Goal: Information Seeking & Learning: Learn about a topic

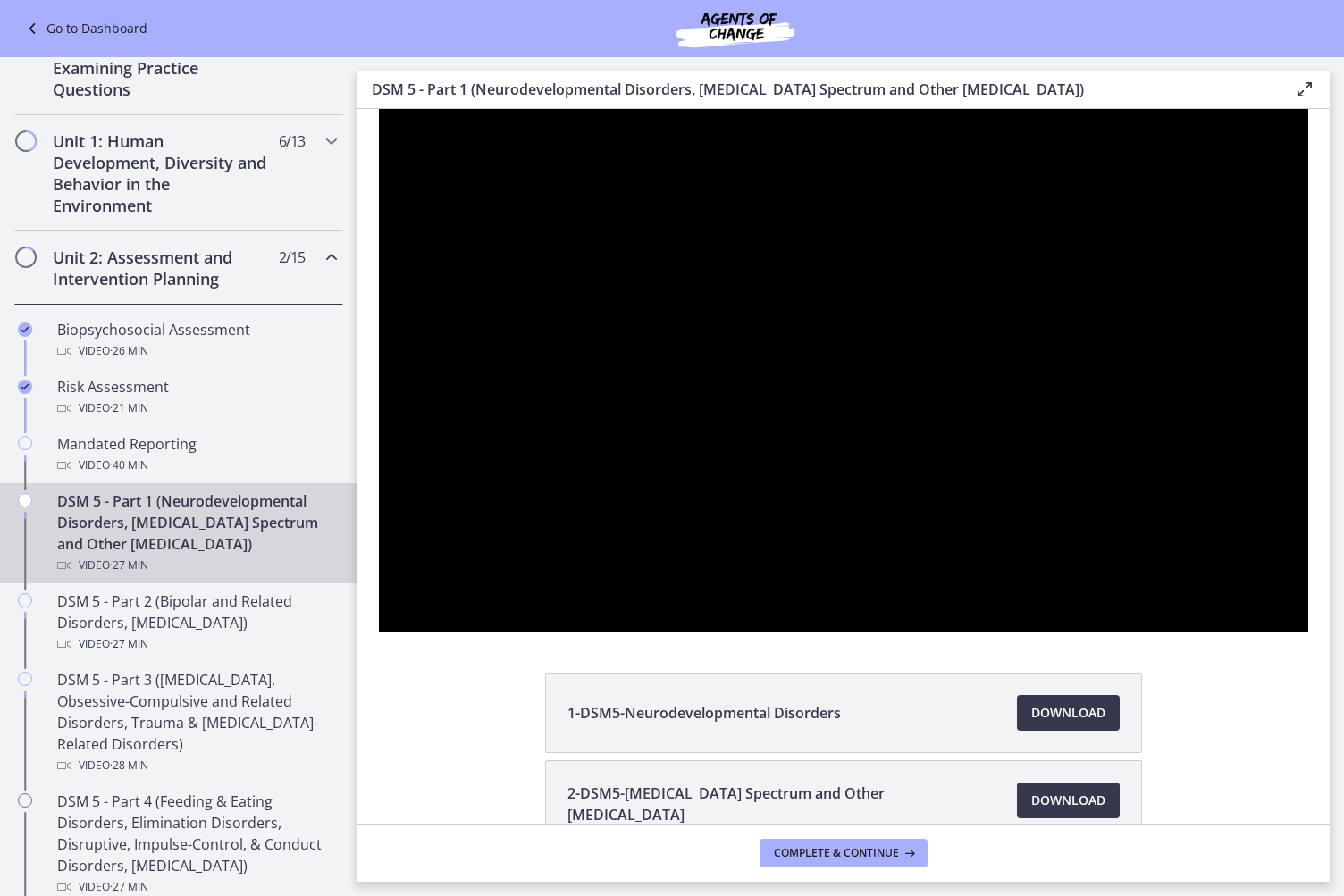
click at [708, 636] on div at bounding box center [843, 371] width 930 height 756
click at [395, 738] on icon "Pause" at bounding box center [402, 729] width 15 height 18
click at [386, 753] on icon "Play Video" at bounding box center [404, 729] width 56 height 48
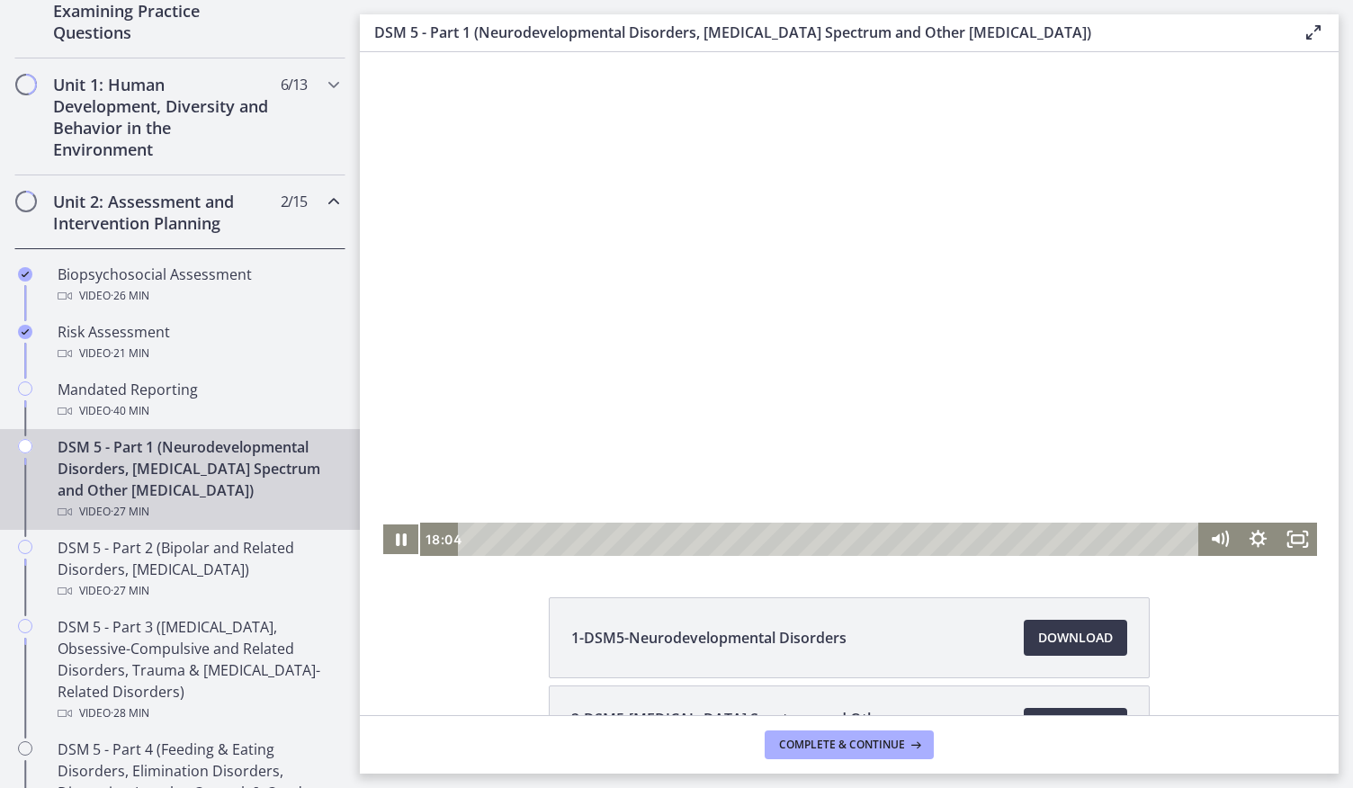
scroll to position [20, 0]
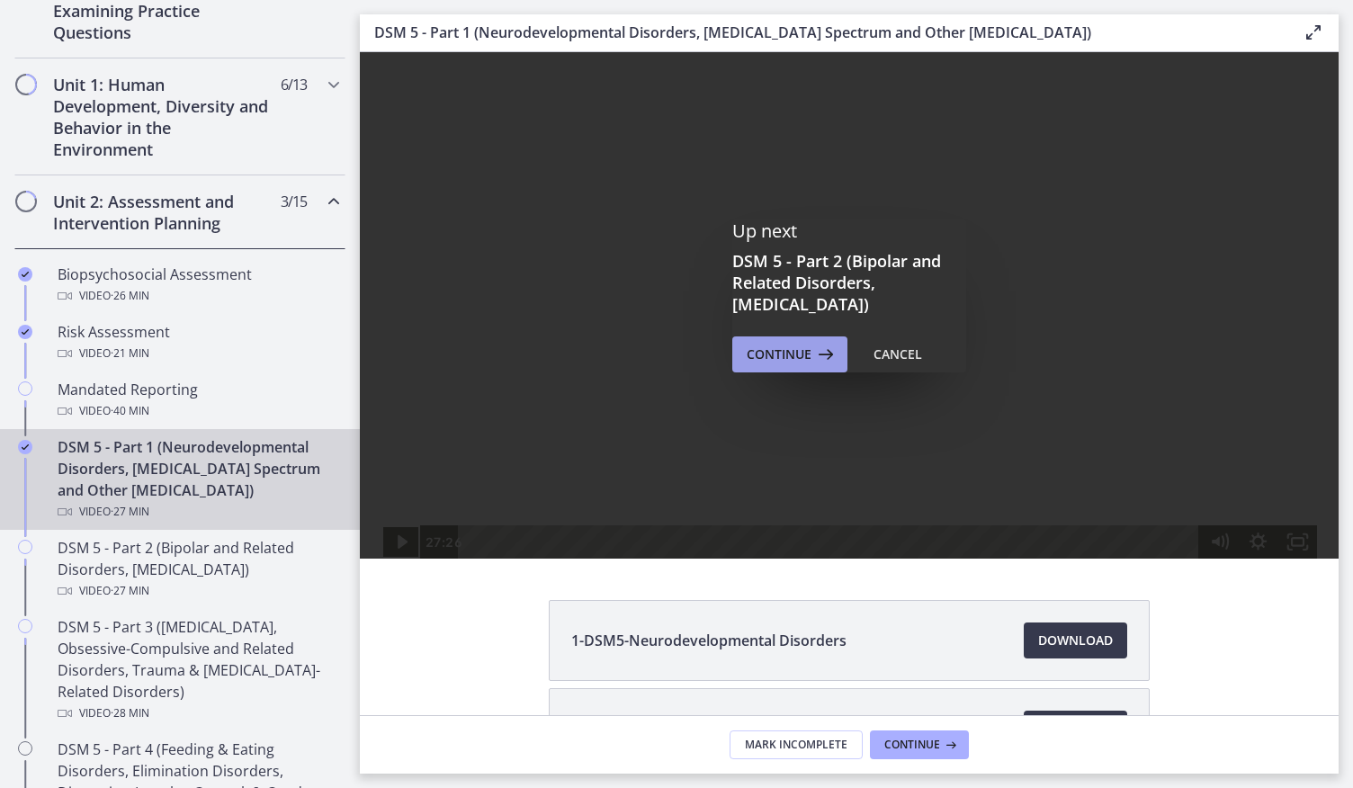
click at [794, 361] on span "Continue" at bounding box center [779, 355] width 65 height 22
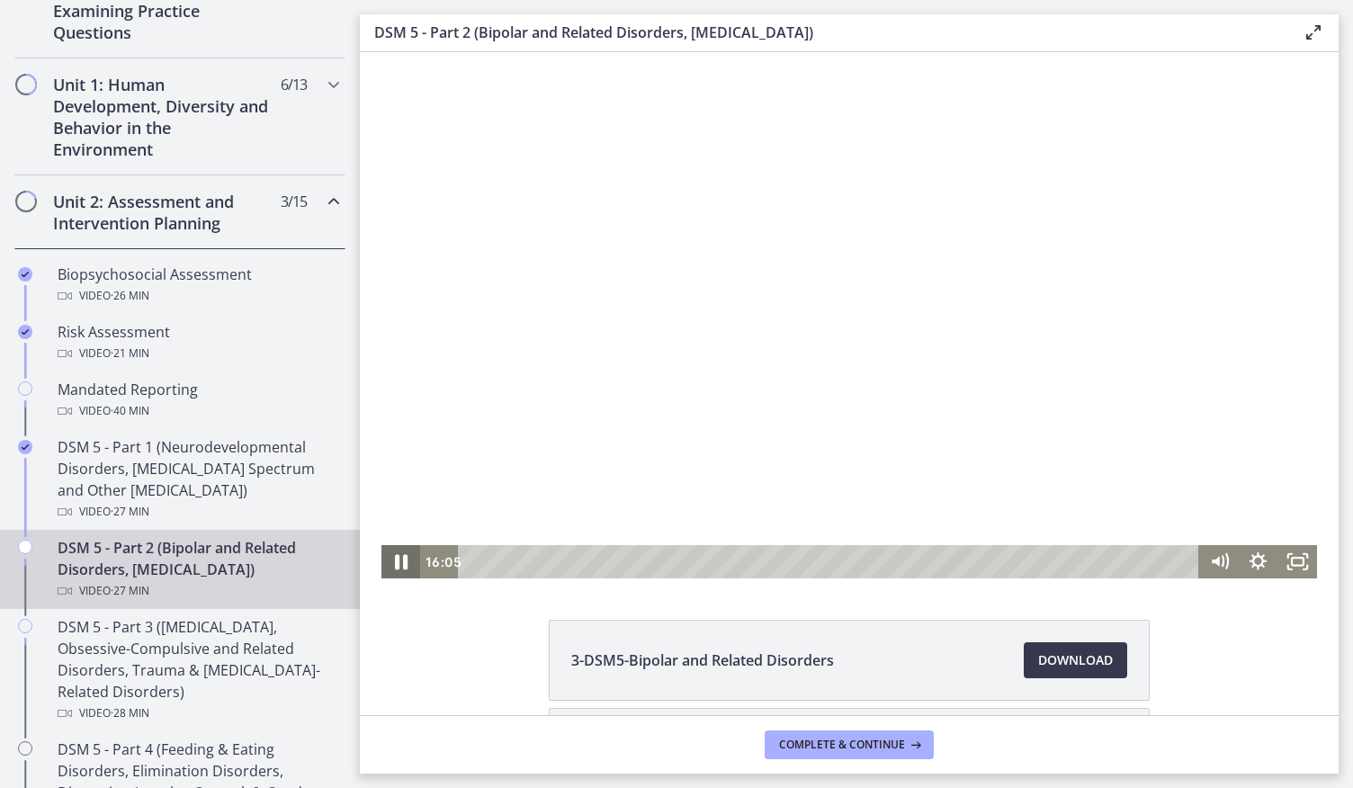
click at [389, 564] on icon "Pause" at bounding box center [401, 562] width 47 height 40
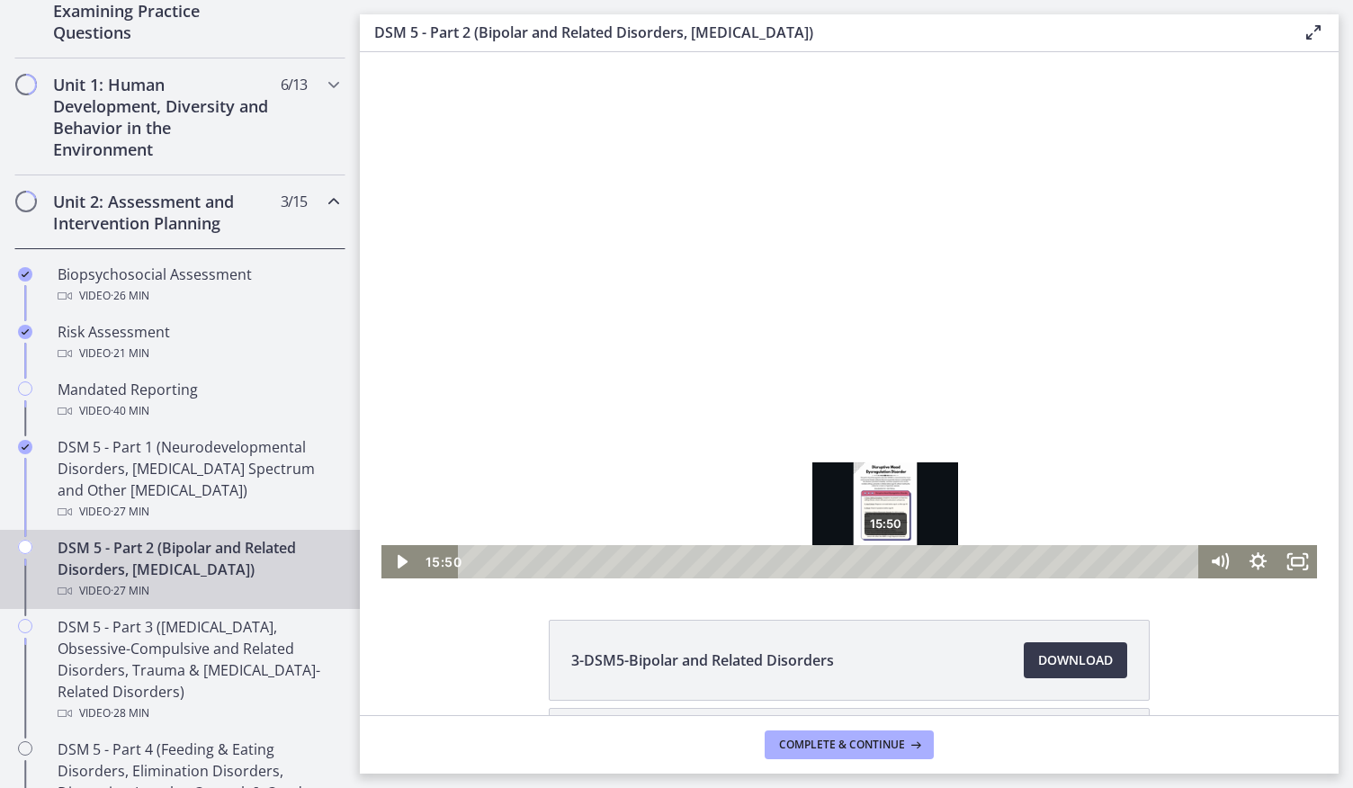
click at [881, 563] on div "Playbar" at bounding box center [886, 561] width 11 height 11
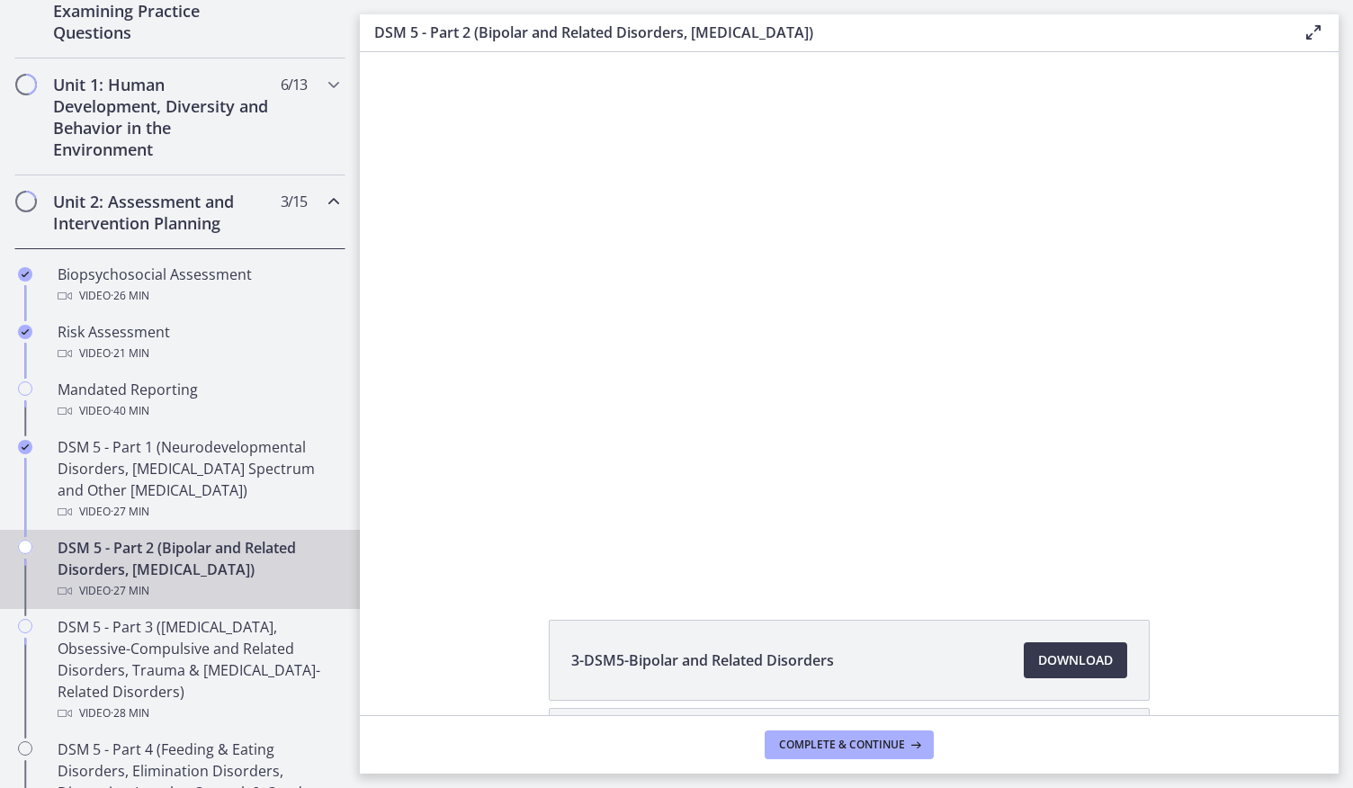
scroll to position [158, 0]
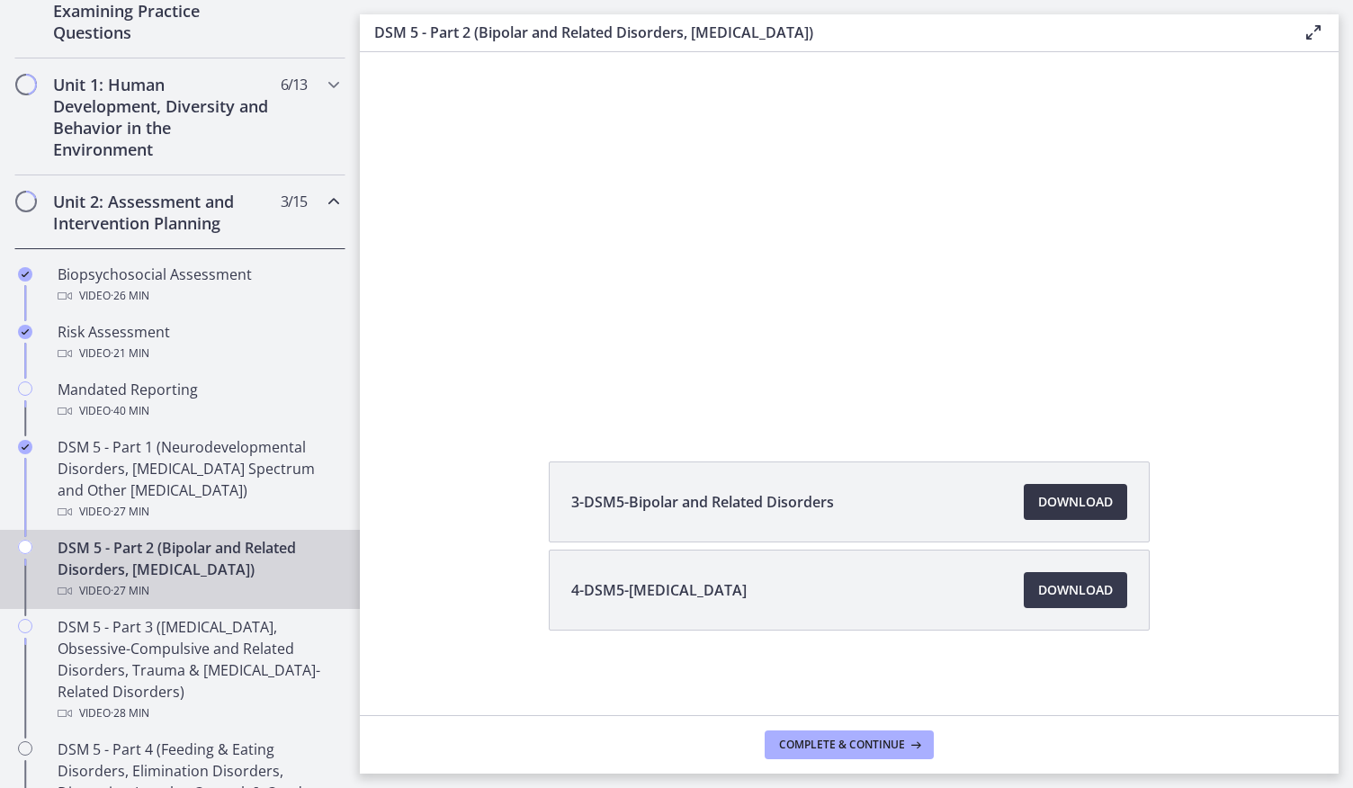
click at [1085, 495] on span "Download Opens in a new window" at bounding box center [1075, 502] width 75 height 22
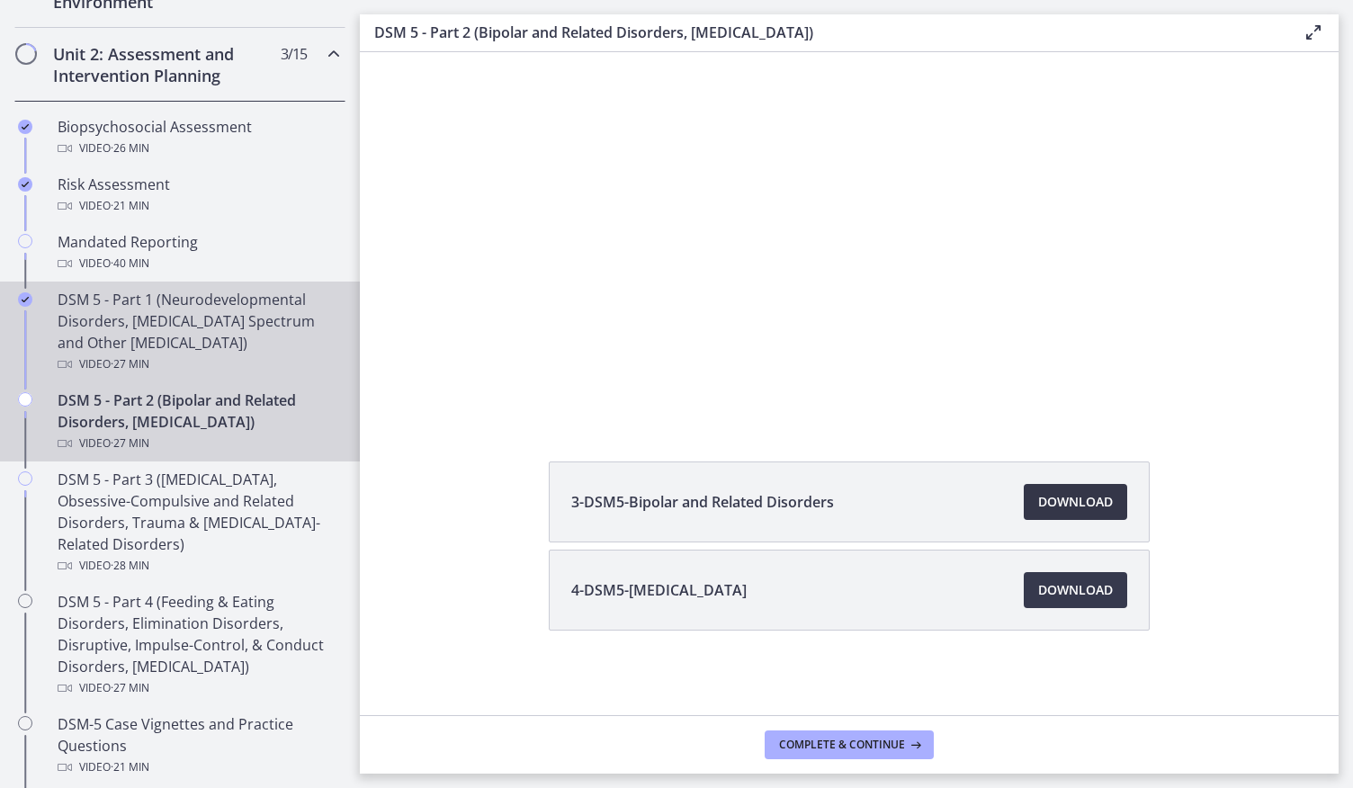
scroll to position [603, 0]
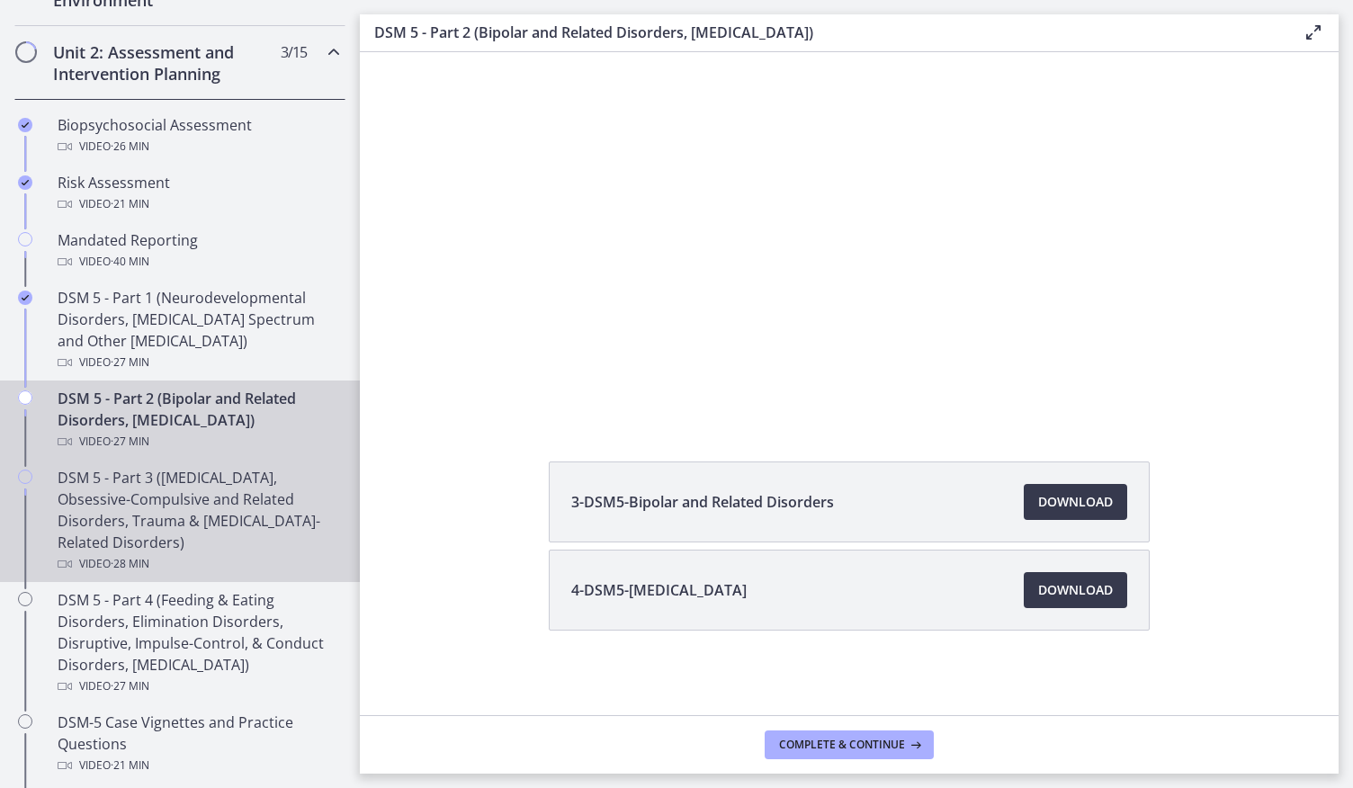
click at [178, 498] on div "DSM 5 - Part 3 (Anxiety Disorders, Obsessive-Compulsive and Related Disorders, …" at bounding box center [198, 521] width 281 height 108
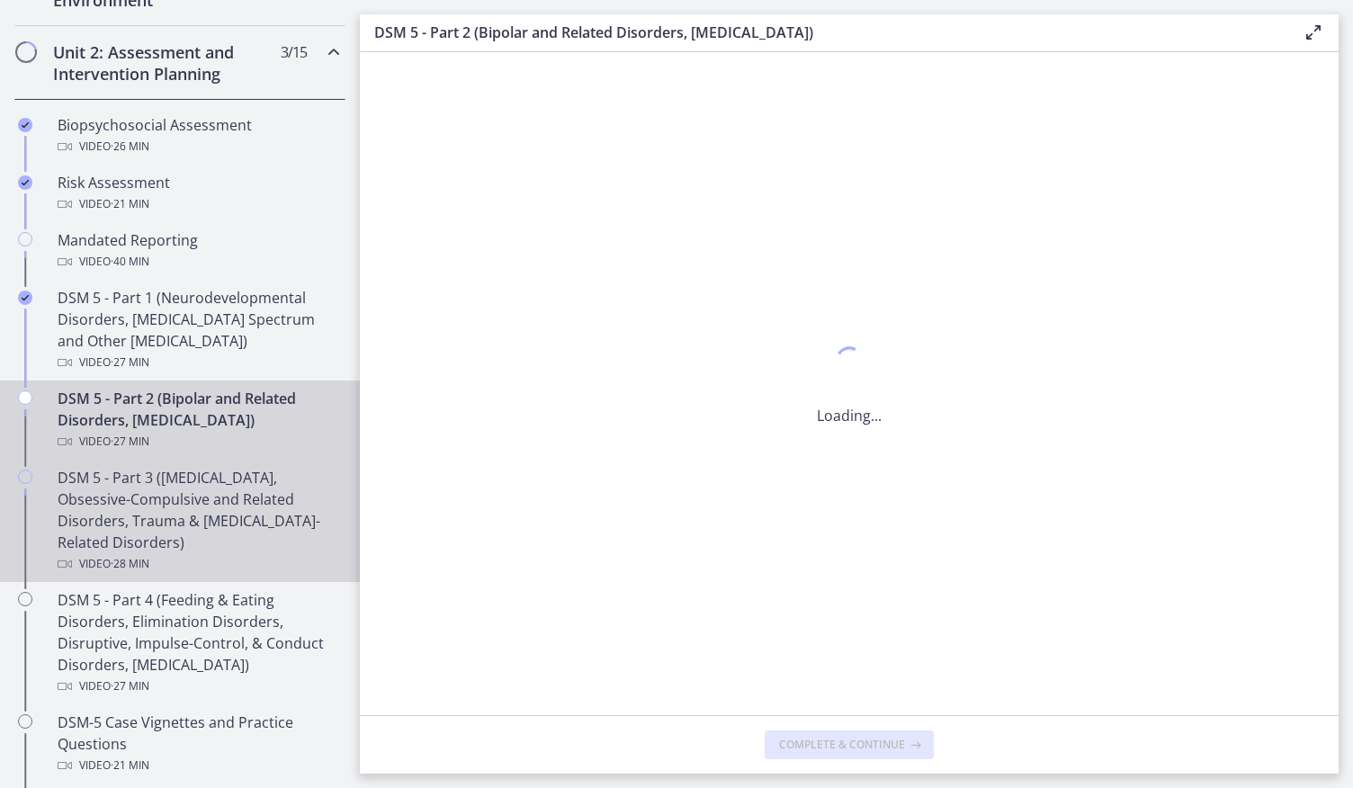
scroll to position [0, 0]
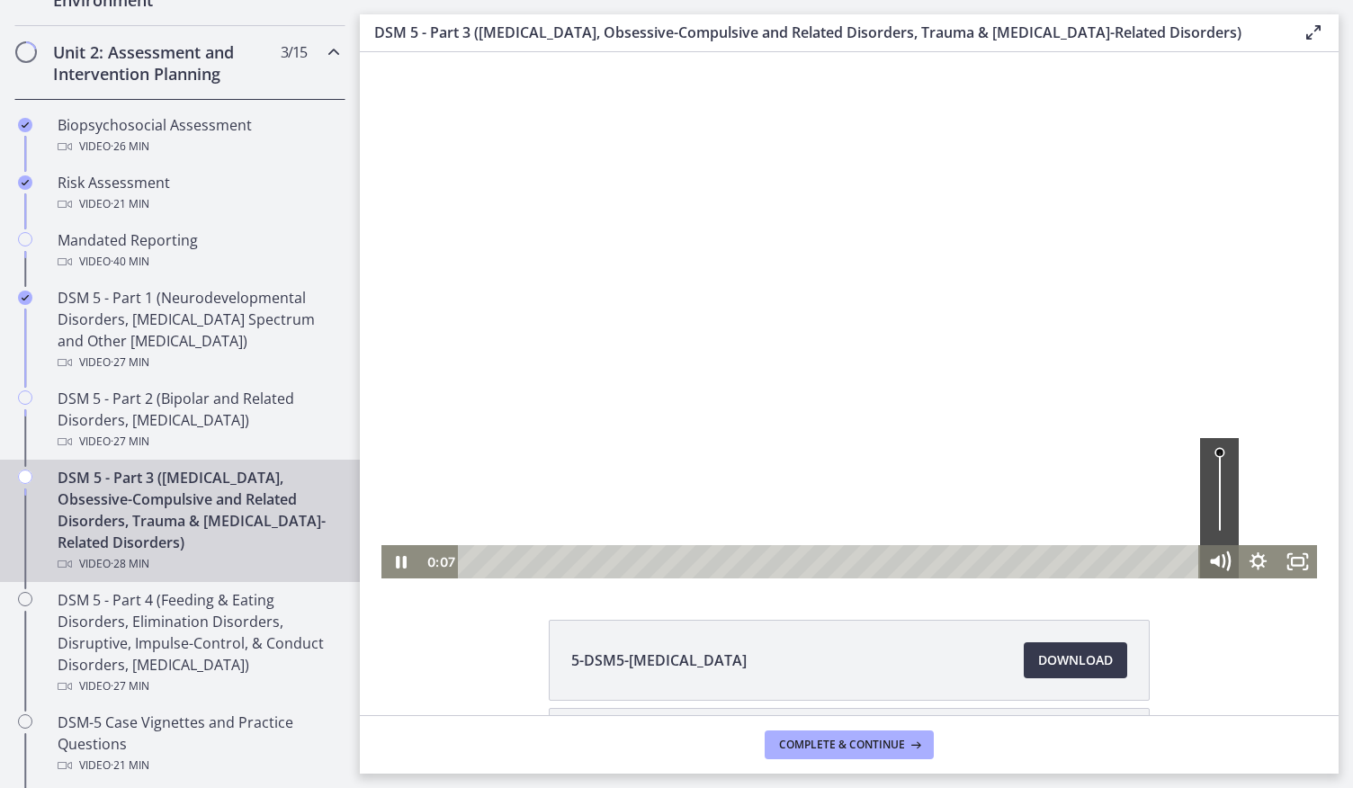
click at [1104, 566] on div "0:07" at bounding box center [849, 561] width 936 height 33
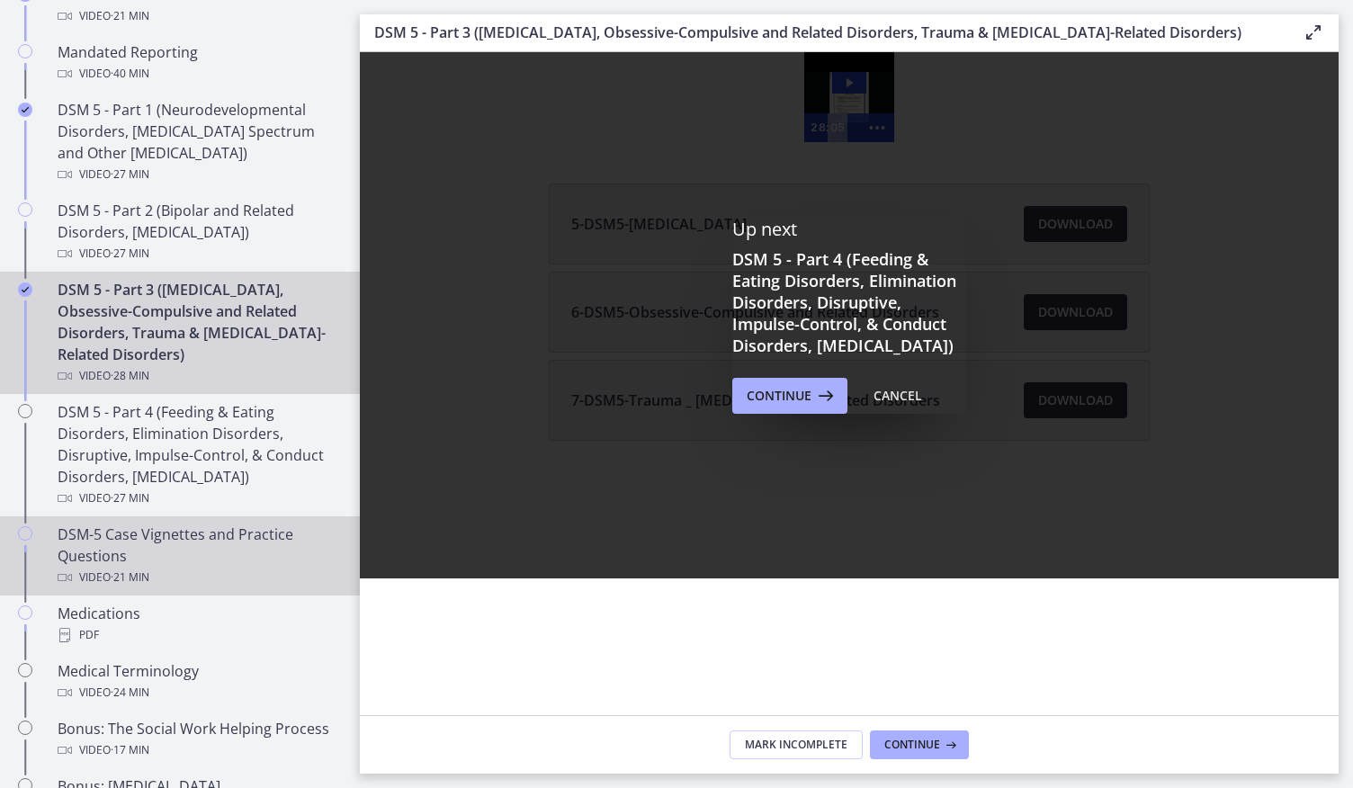
scroll to position [794, 0]
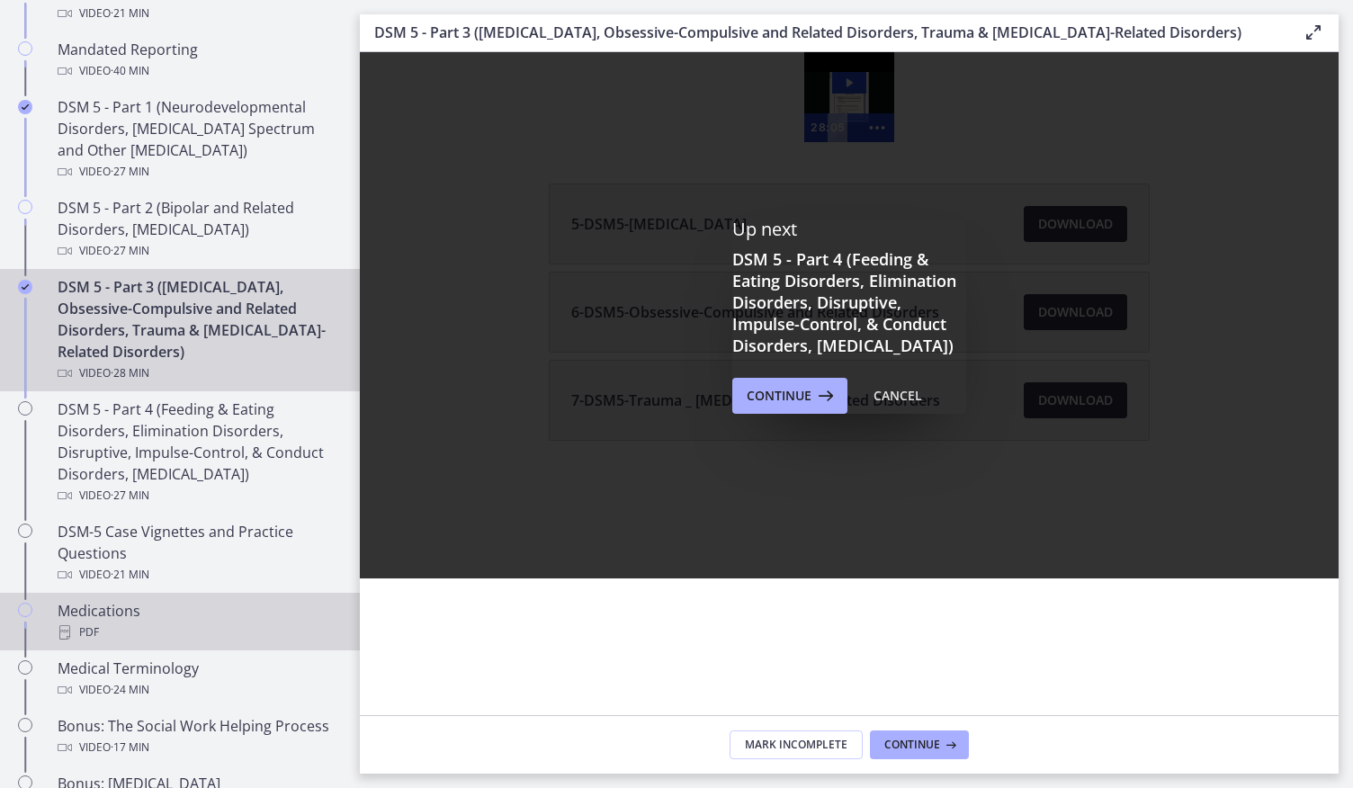
click at [133, 609] on div "Medications PDF" at bounding box center [198, 621] width 281 height 43
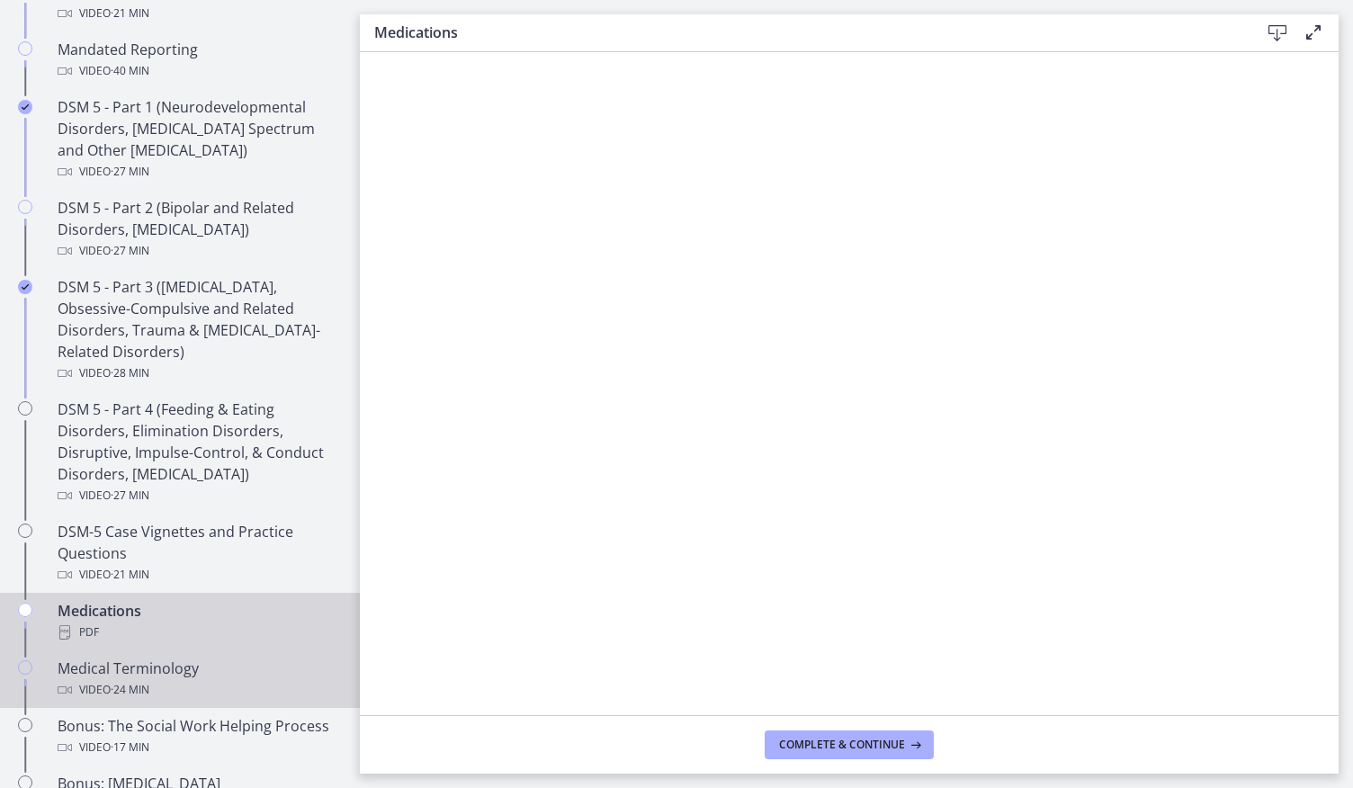
click at [219, 662] on div "Medical Terminology Video · 24 min" at bounding box center [198, 679] width 281 height 43
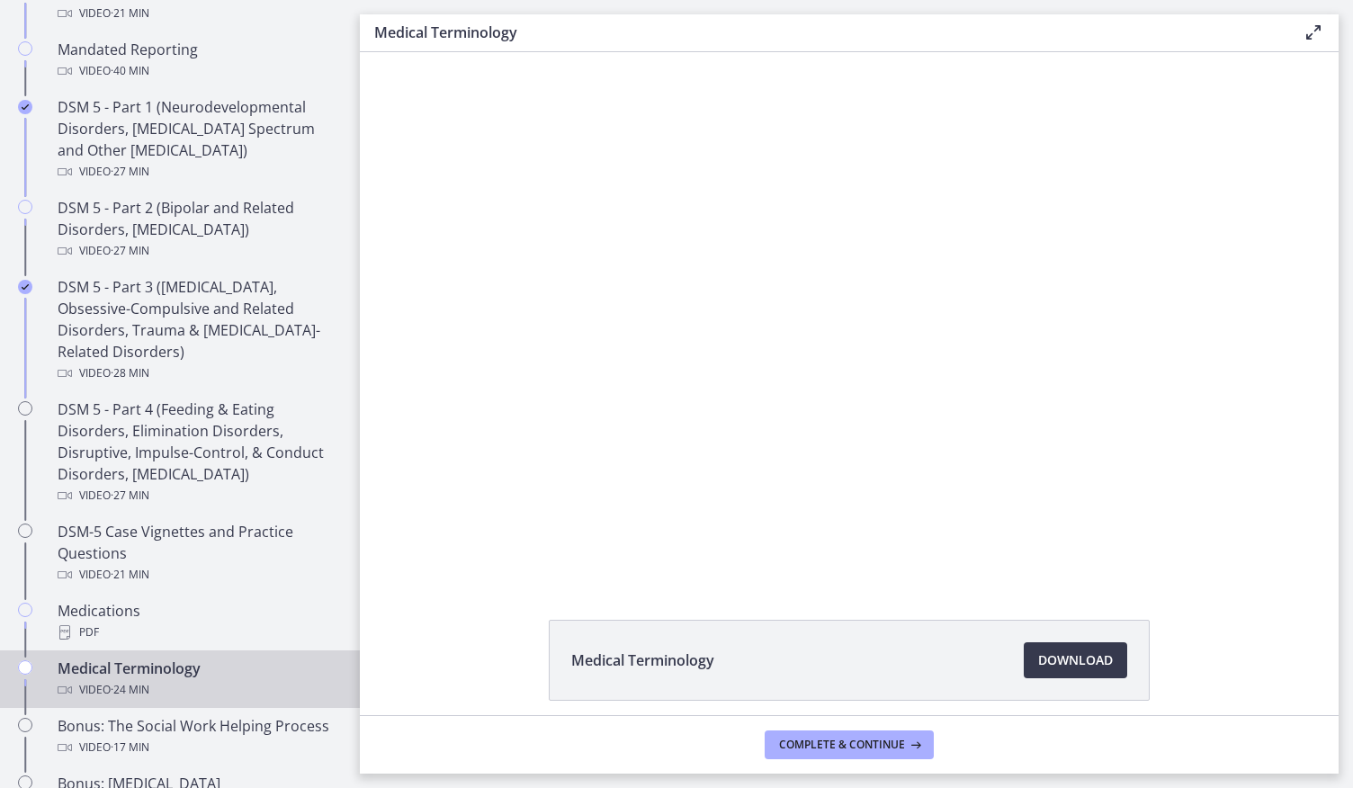
click at [1289, 116] on div at bounding box center [849, 315] width 936 height 526
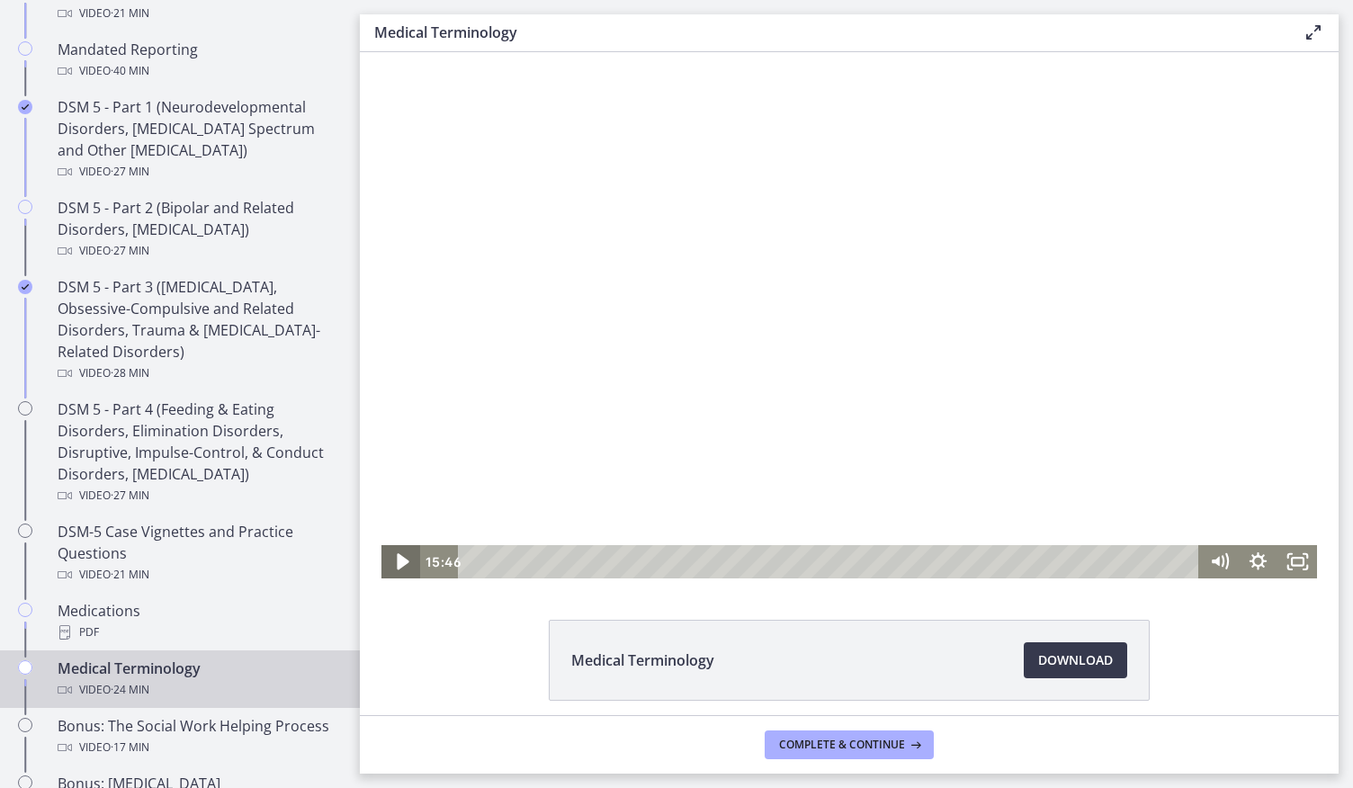
click at [397, 561] on icon "Play Video" at bounding box center [403, 561] width 12 height 16
click at [394, 561] on icon "Pause" at bounding box center [400, 561] width 39 height 33
click at [397, 561] on icon "Play Video" at bounding box center [403, 561] width 12 height 16
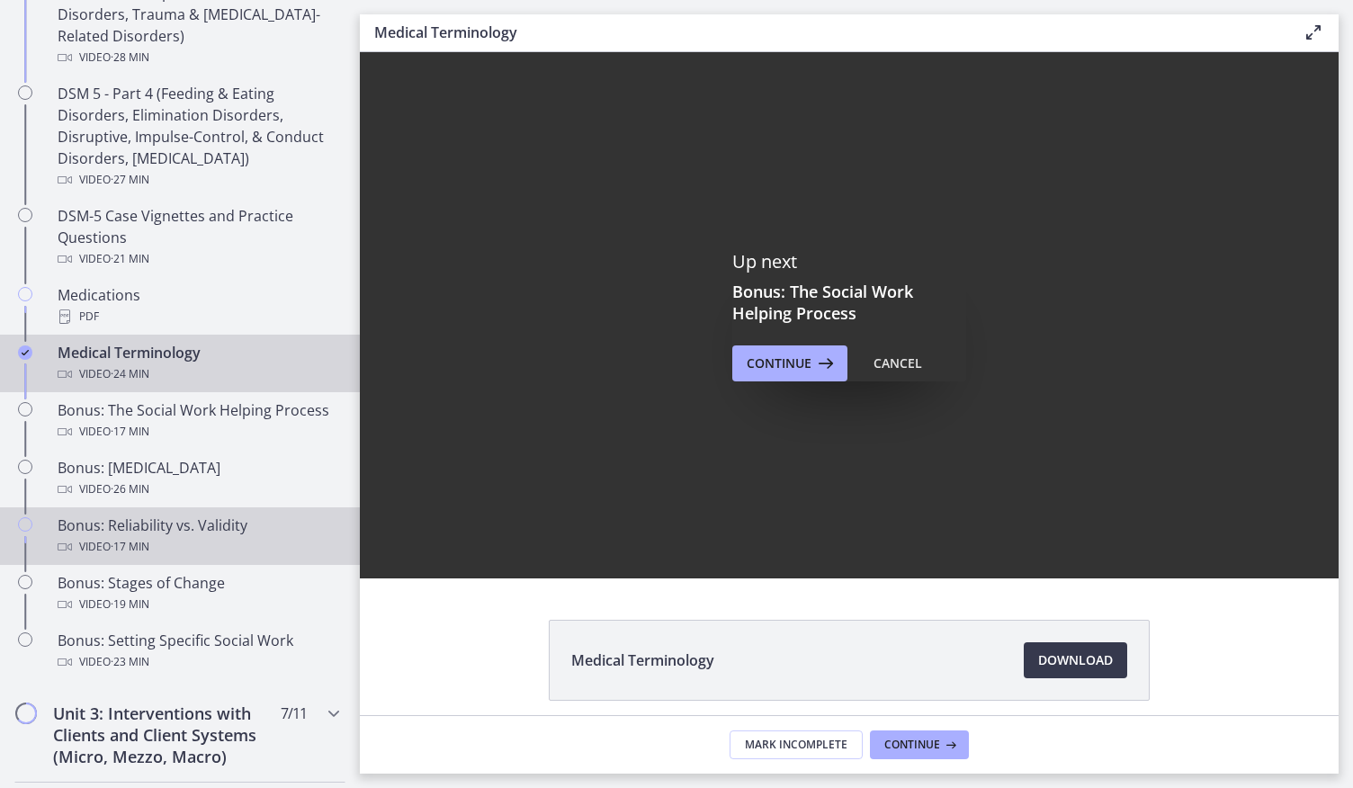
scroll to position [1111, 0]
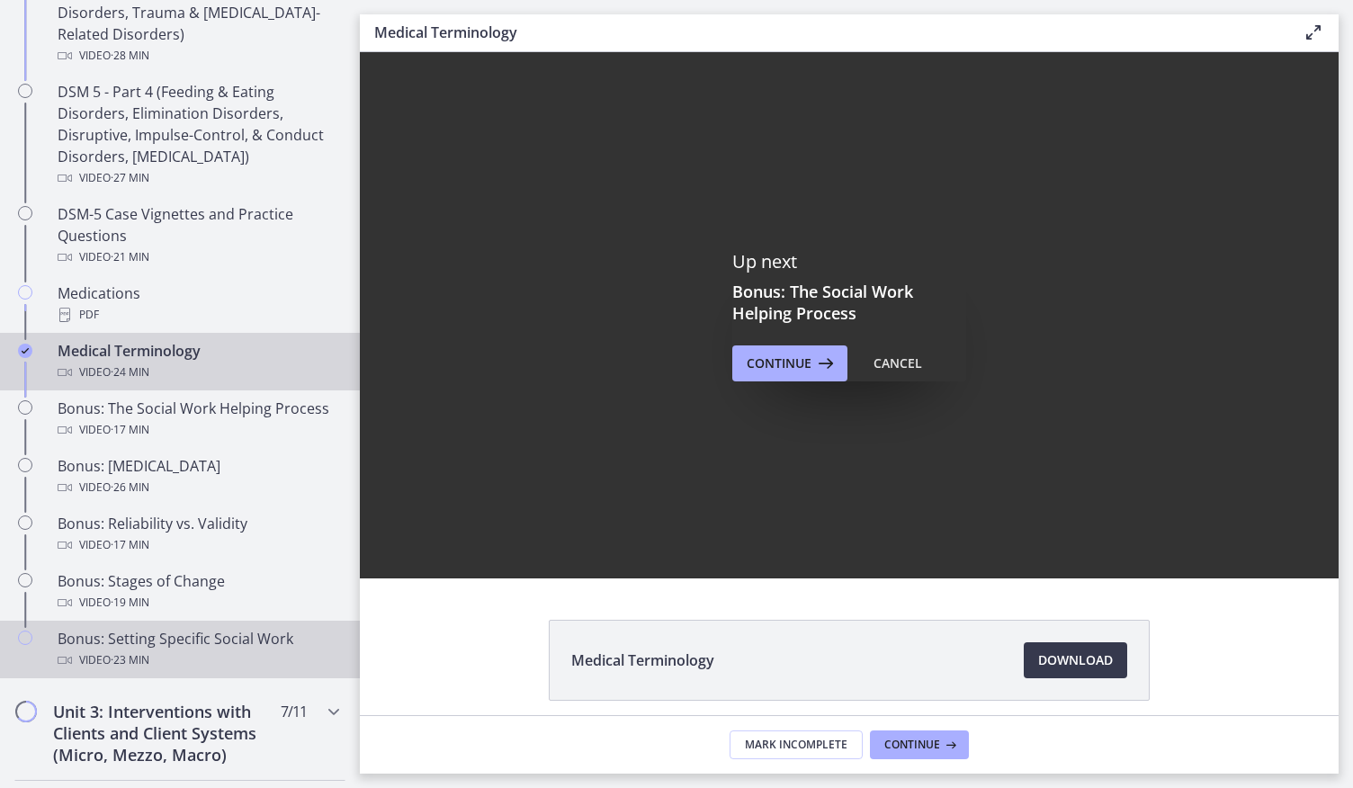
click at [30, 645] on icon "Chapters" at bounding box center [25, 638] width 14 height 14
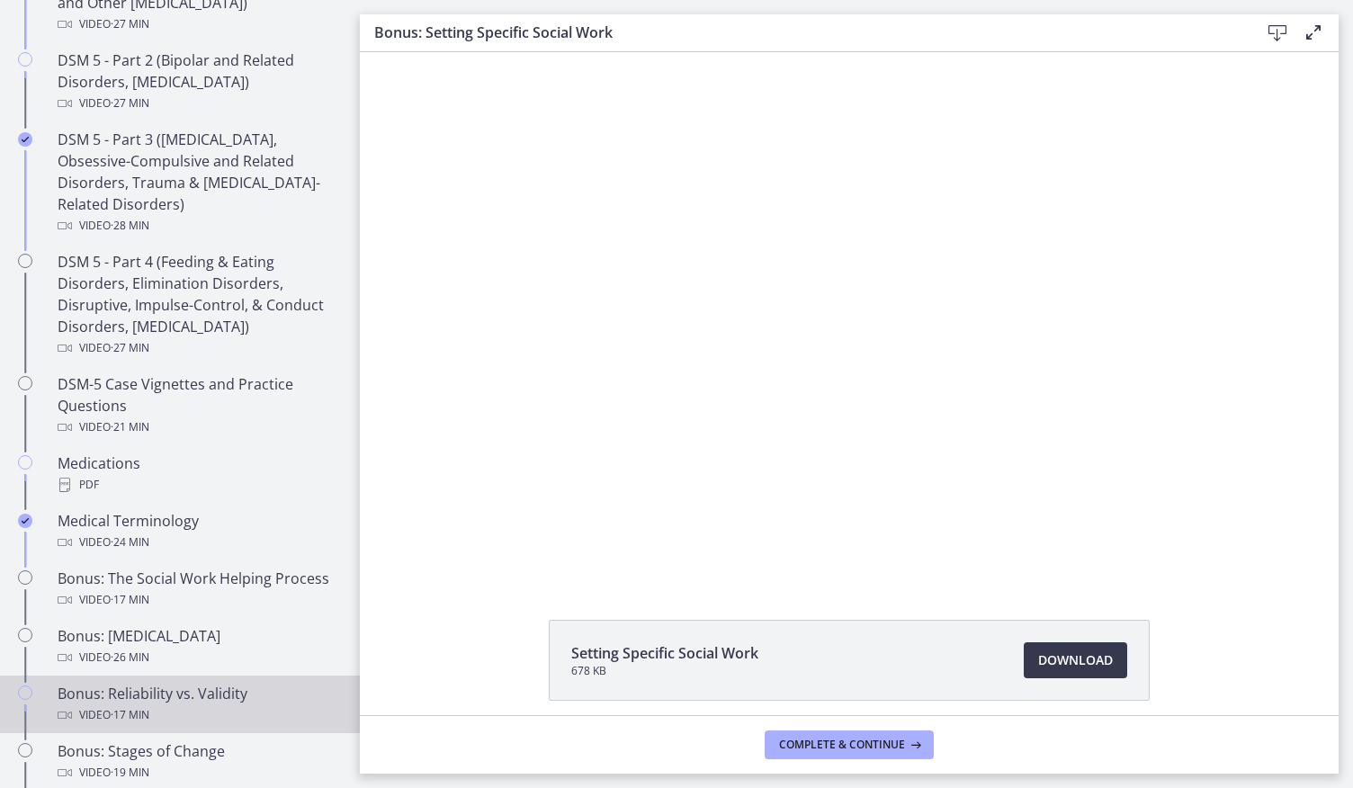
scroll to position [940, 0]
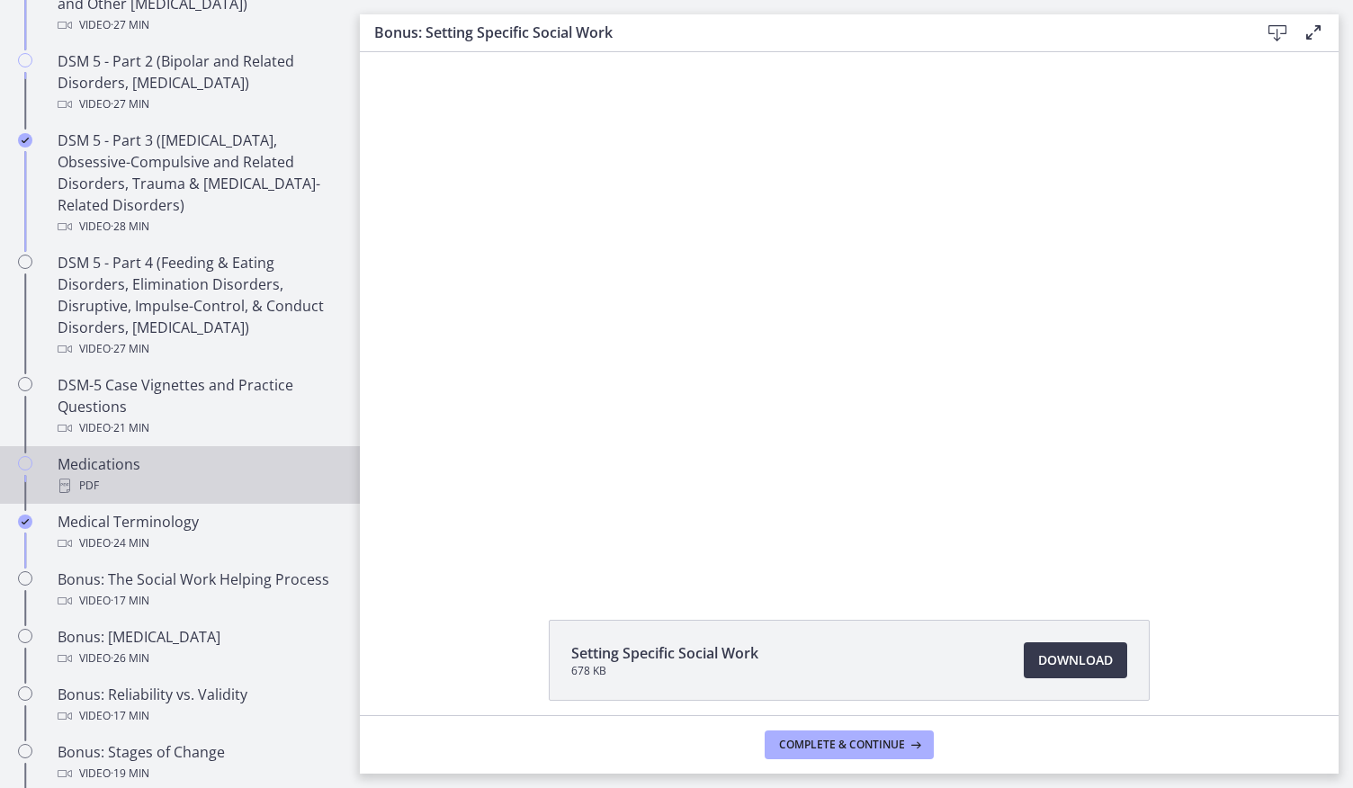
click at [116, 494] on link "Medications PDF" at bounding box center [180, 475] width 360 height 58
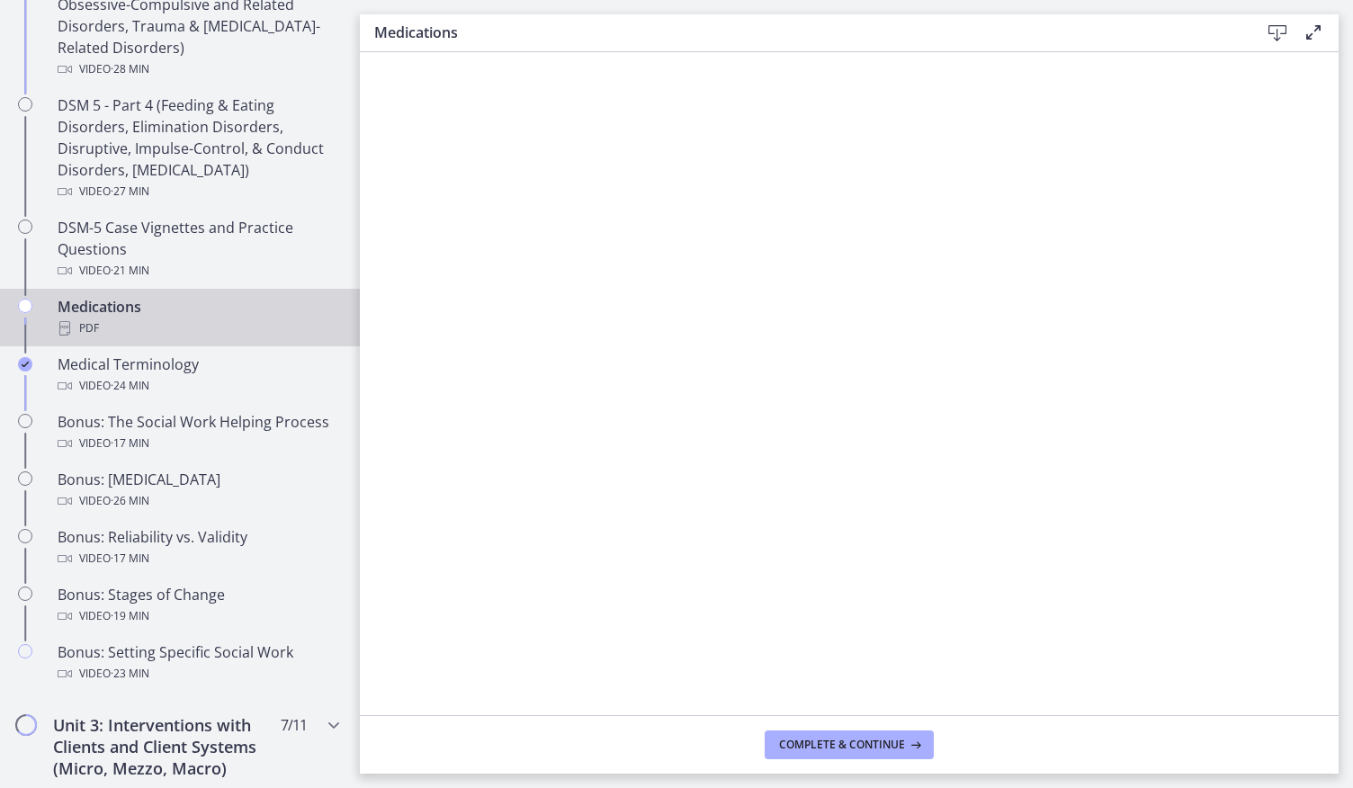
scroll to position [1489, 0]
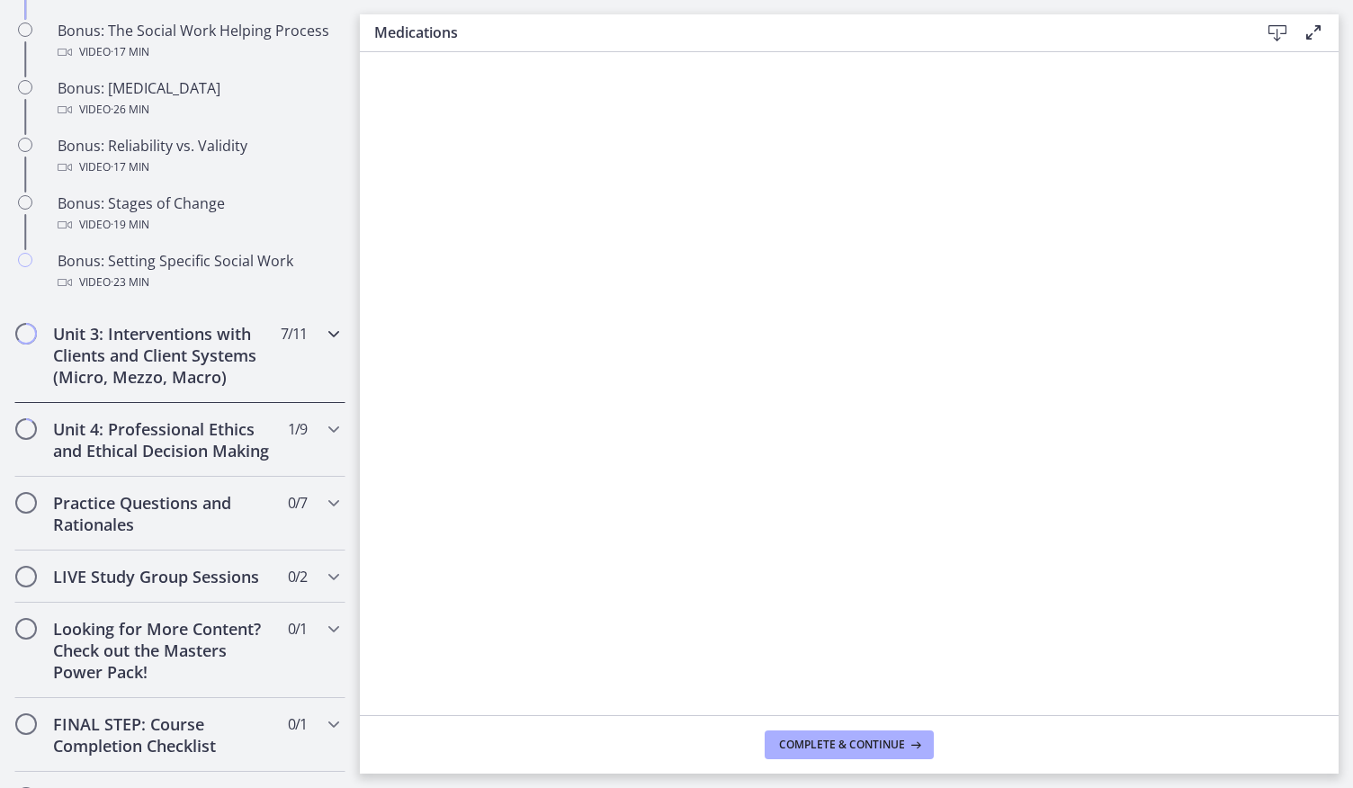
click at [323, 345] on icon "Chapters" at bounding box center [334, 334] width 22 height 22
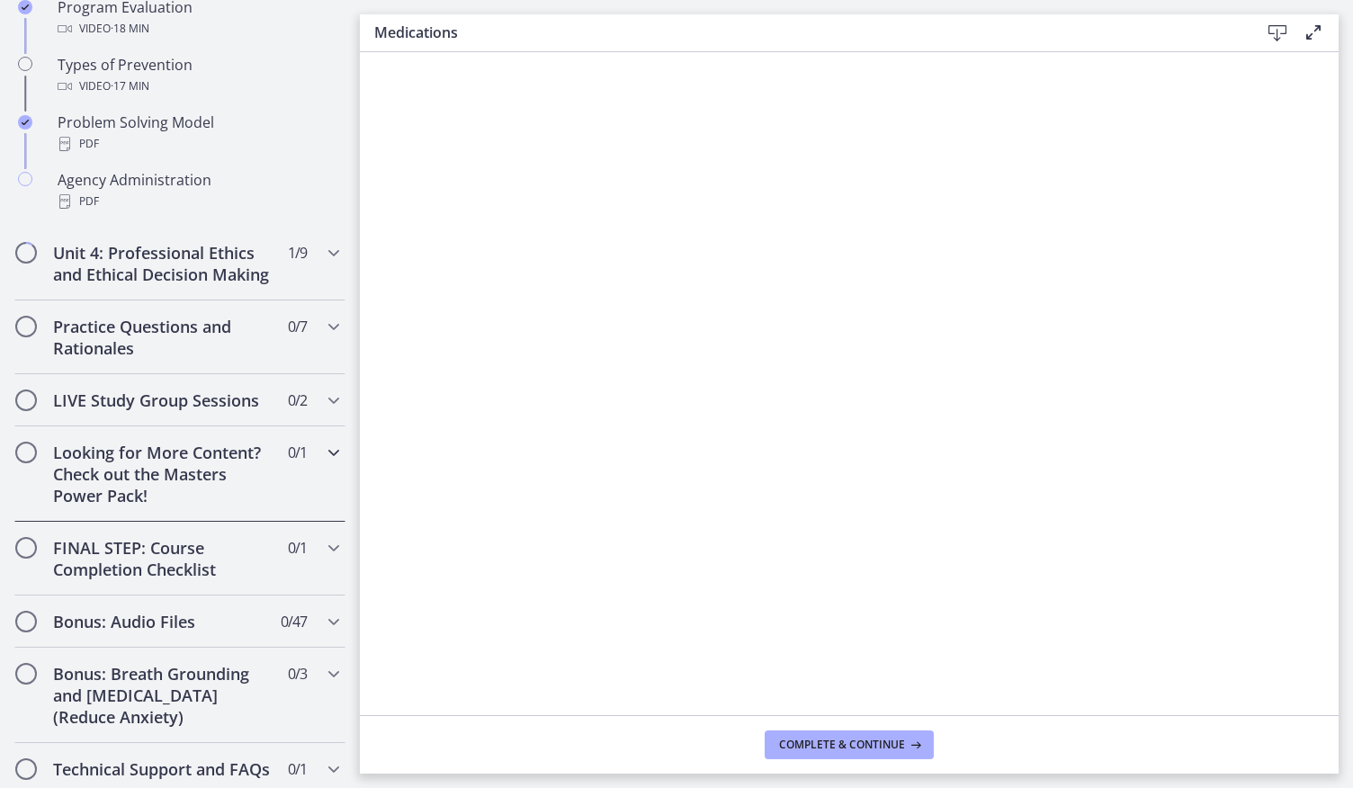
scroll to position [1261, 0]
click at [323, 251] on icon "Chapters" at bounding box center [334, 254] width 22 height 22
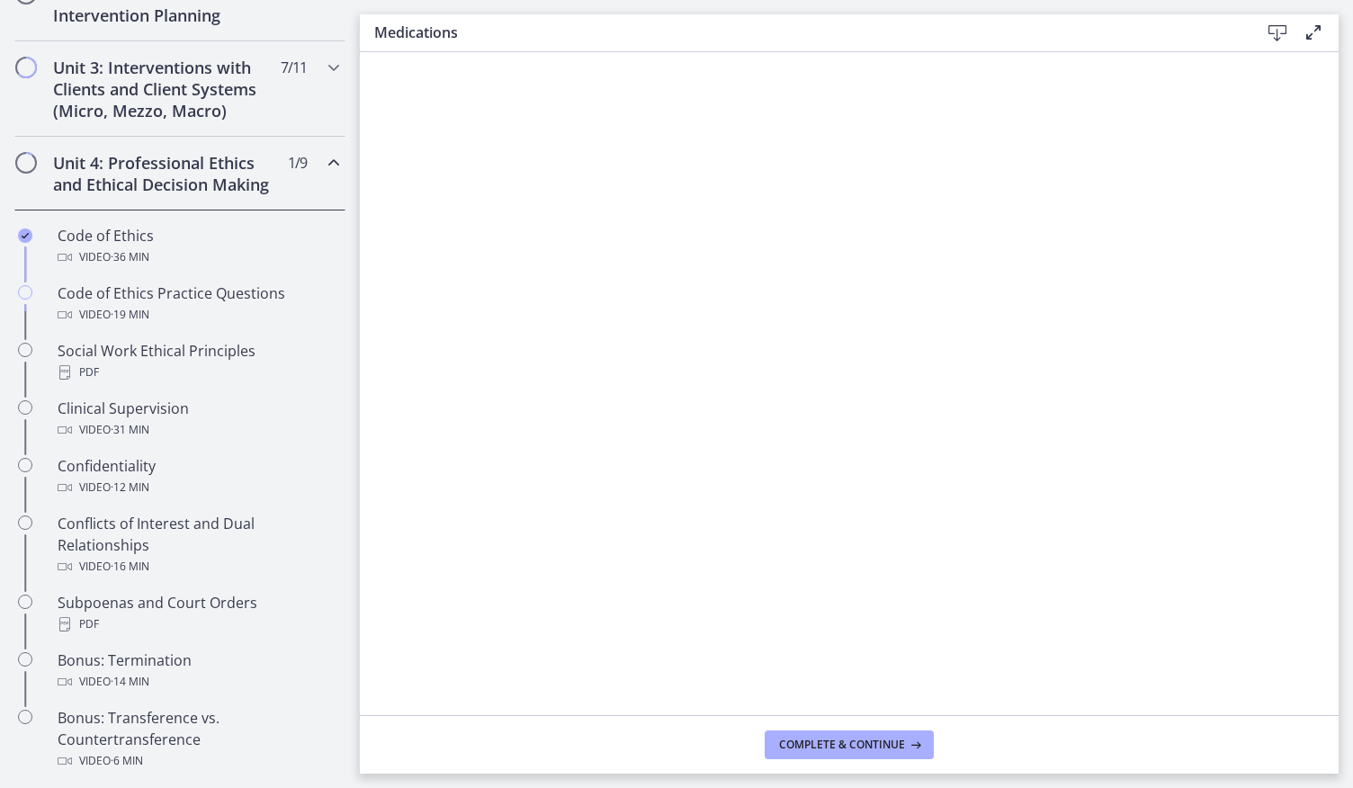
scroll to position [660, 0]
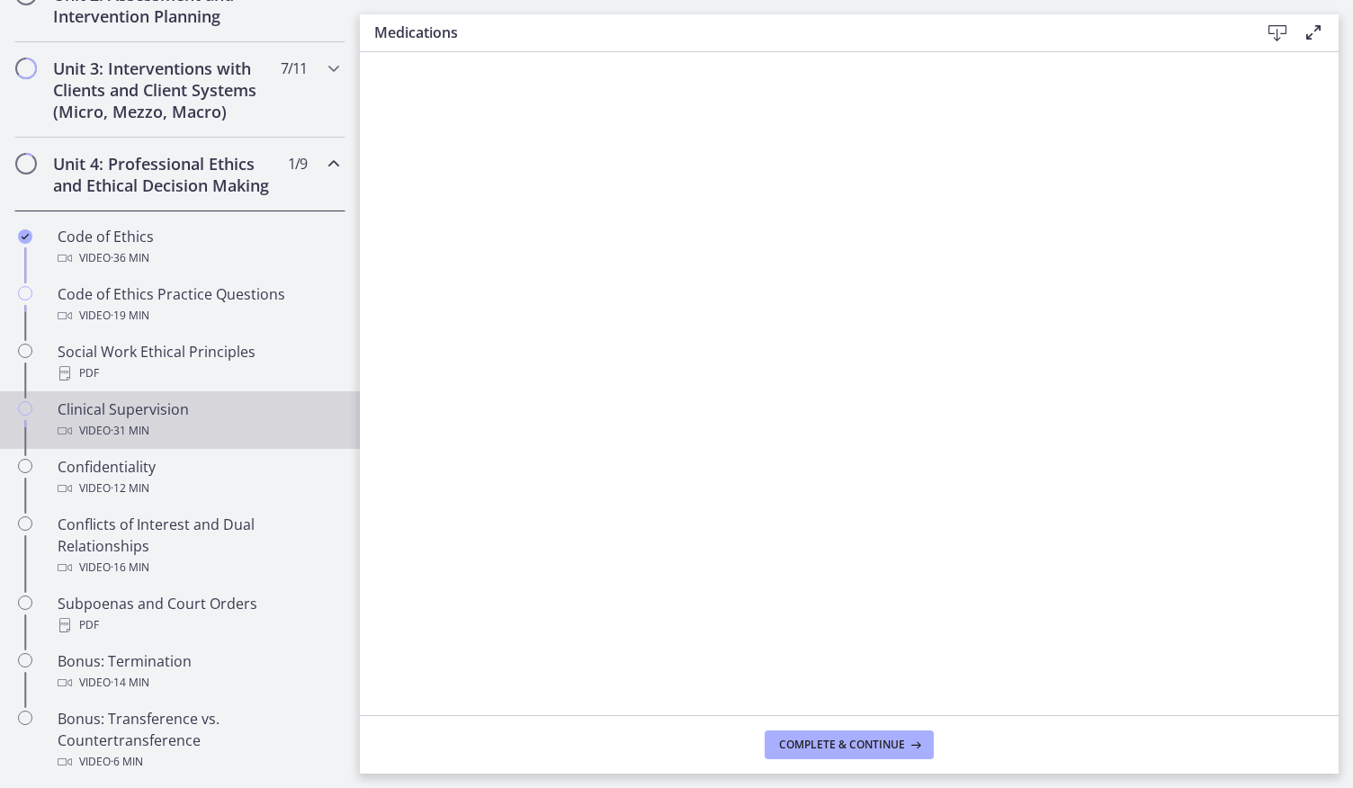
click at [19, 416] on icon "Chapters" at bounding box center [25, 408] width 14 height 14
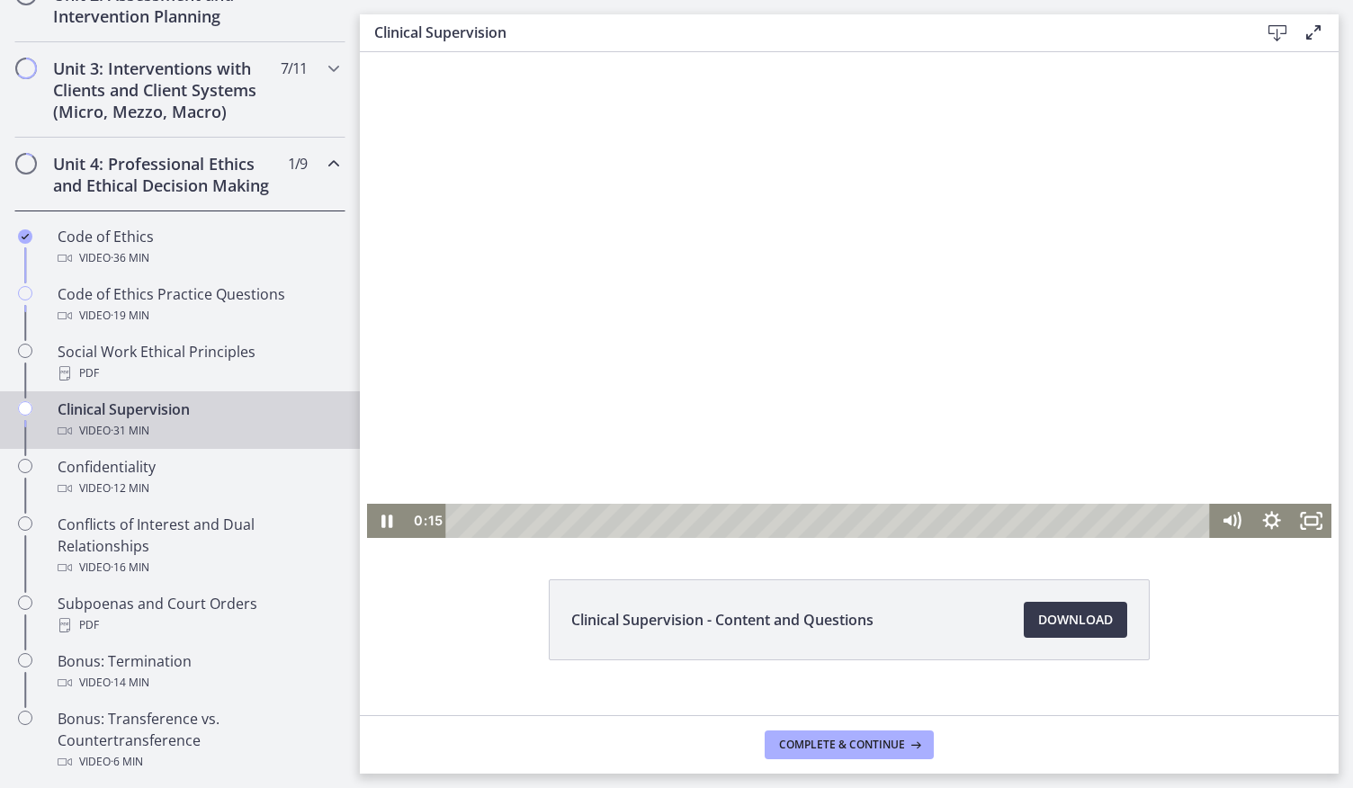
scroll to position [31, 0]
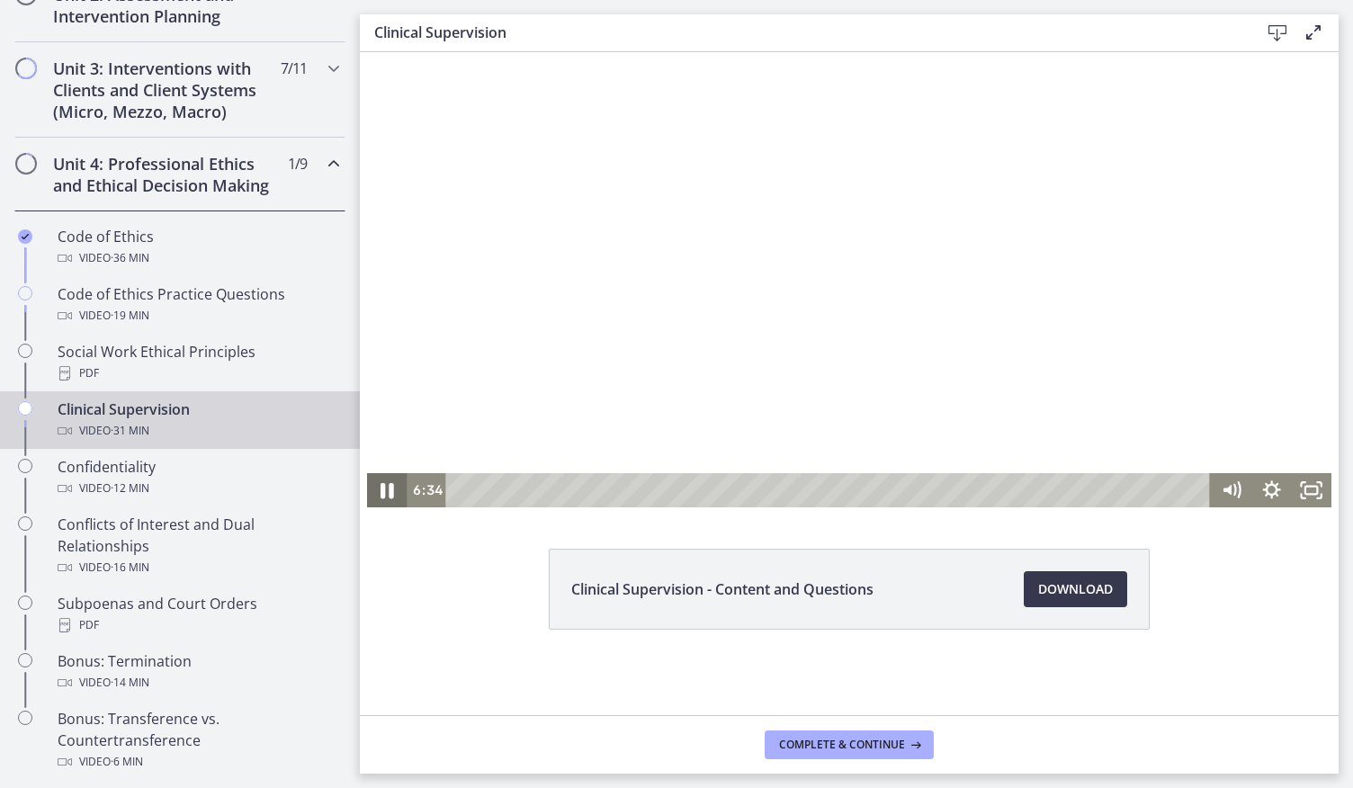
click at [381, 495] on icon "Pause" at bounding box center [387, 490] width 13 height 15
click at [376, 495] on icon "Play Video" at bounding box center [388, 490] width 49 height 41
click at [380, 496] on icon "Pause" at bounding box center [387, 490] width 49 height 41
click at [382, 496] on icon "Play Video" at bounding box center [388, 489] width 13 height 17
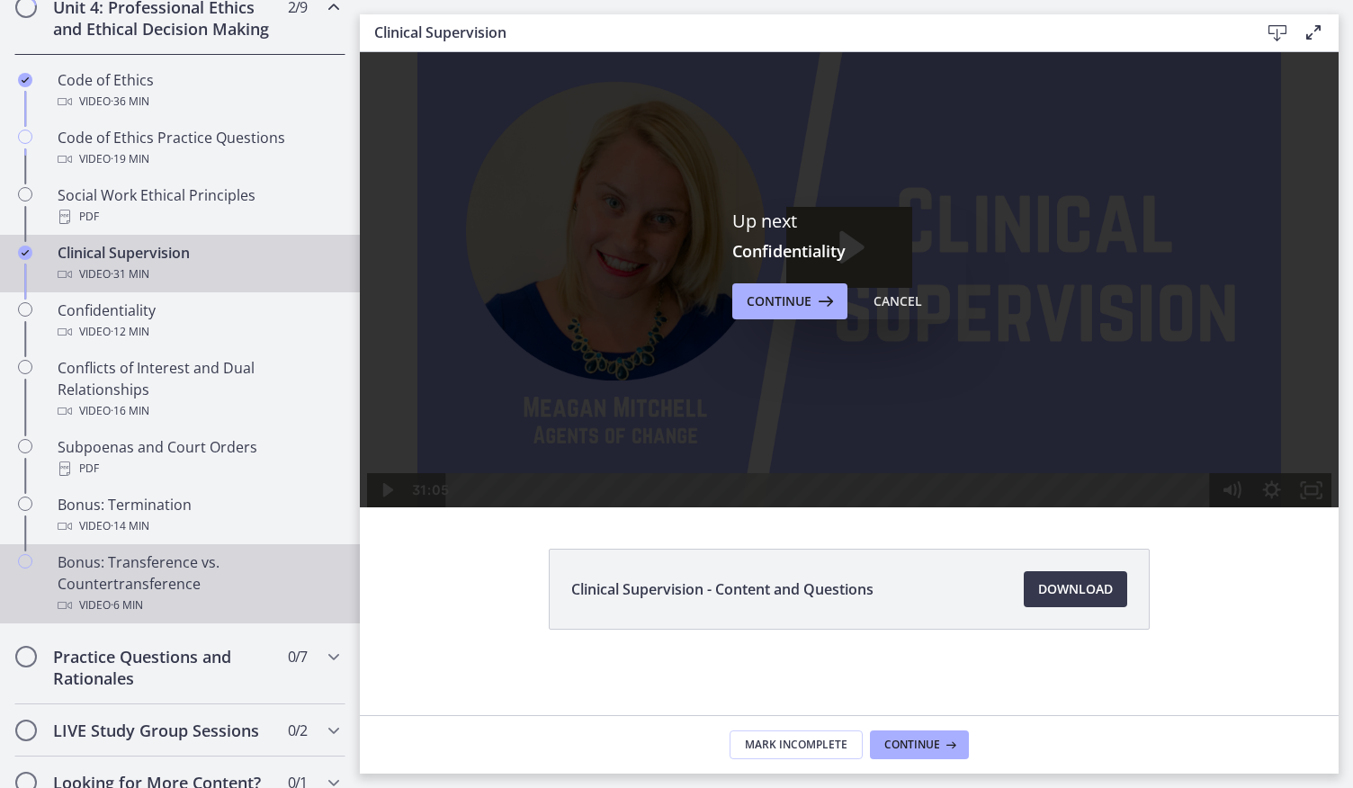
scroll to position [831, 0]
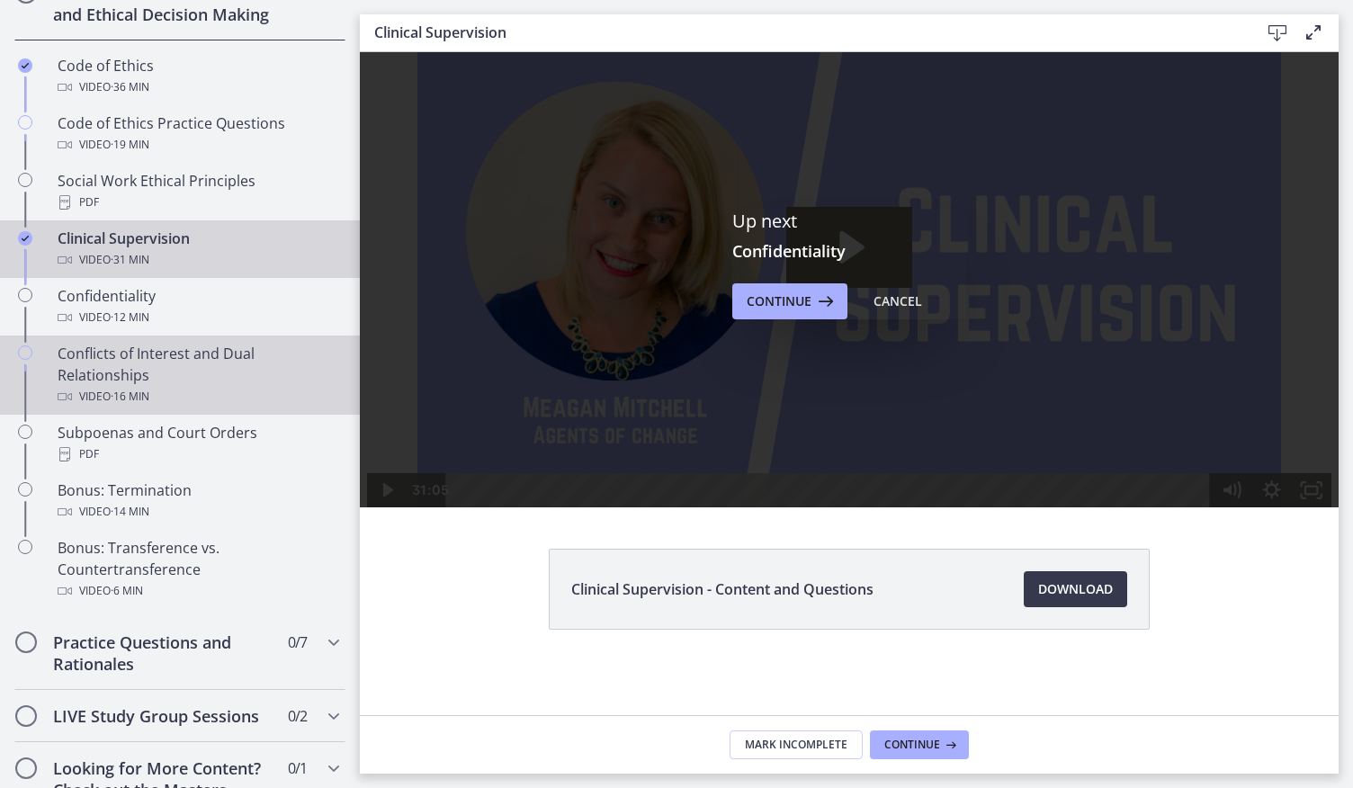
click at [252, 400] on div "Conflicts of Interest and Dual Relationships Video · 16 min" at bounding box center [198, 375] width 281 height 65
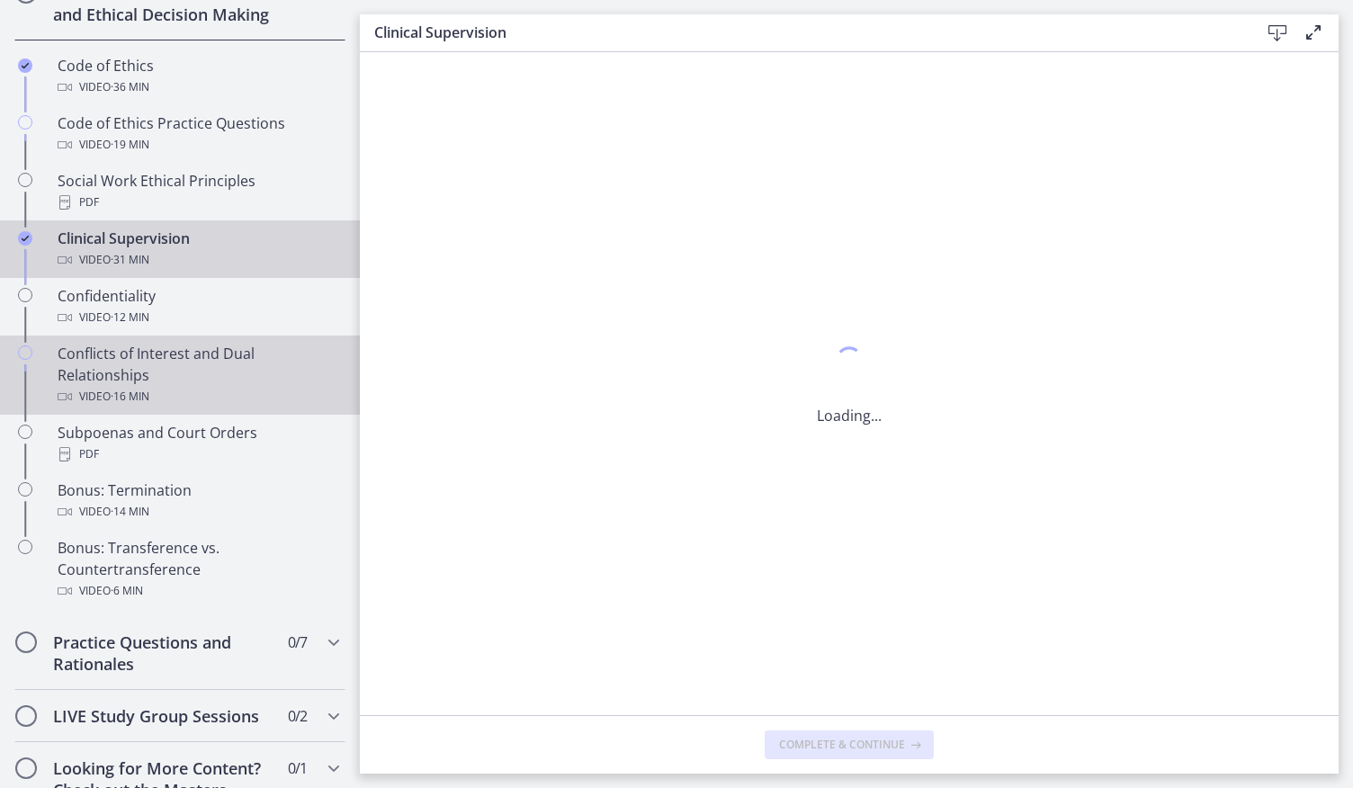
scroll to position [0, 0]
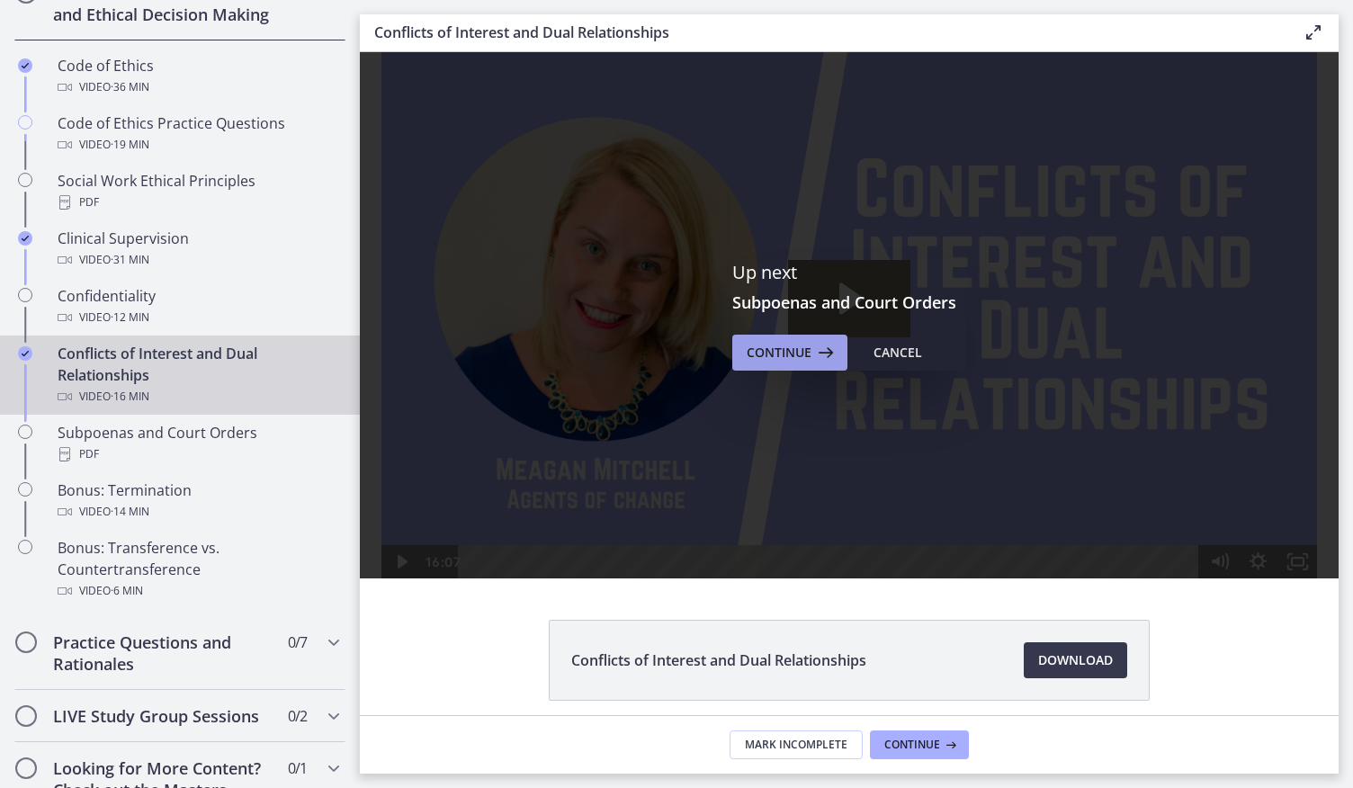
click at [792, 342] on span "Continue" at bounding box center [779, 353] width 65 height 22
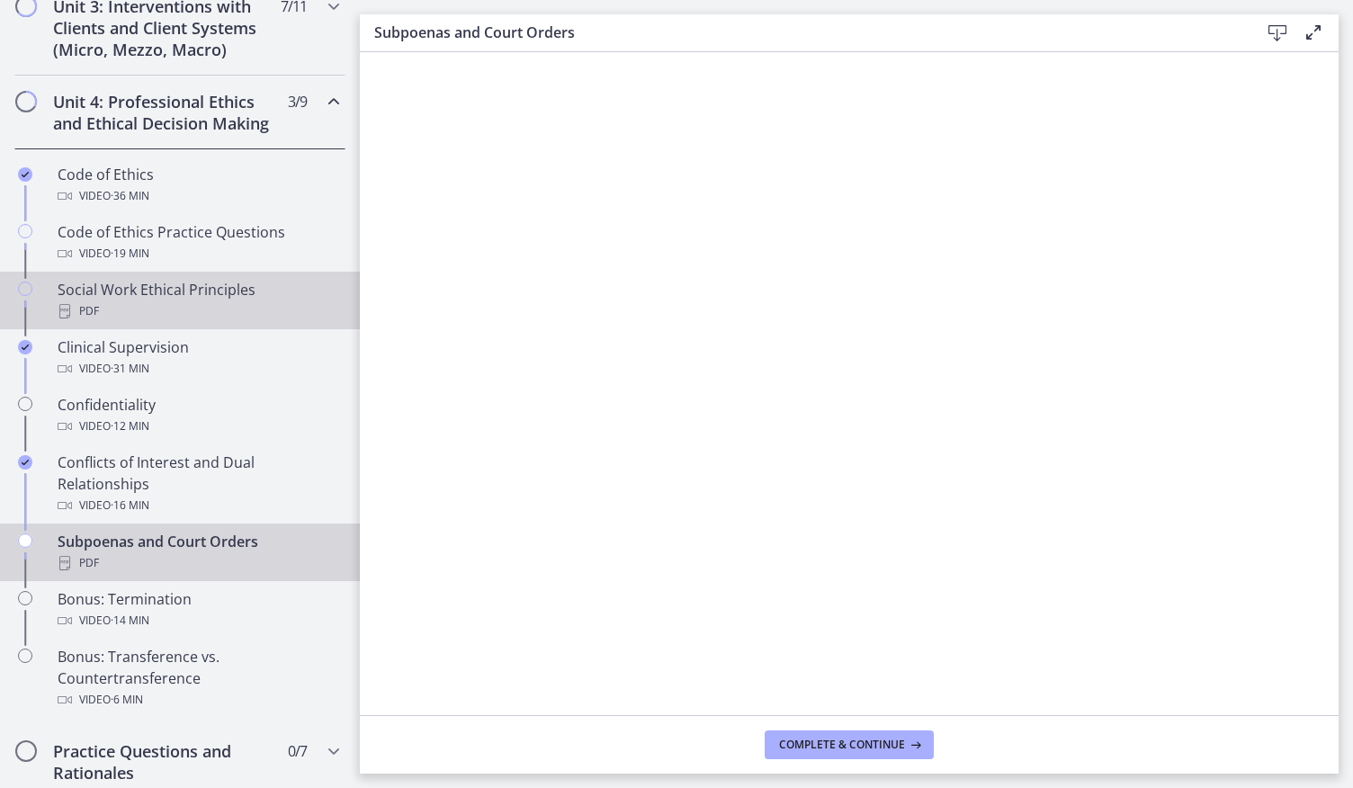
scroll to position [717, 0]
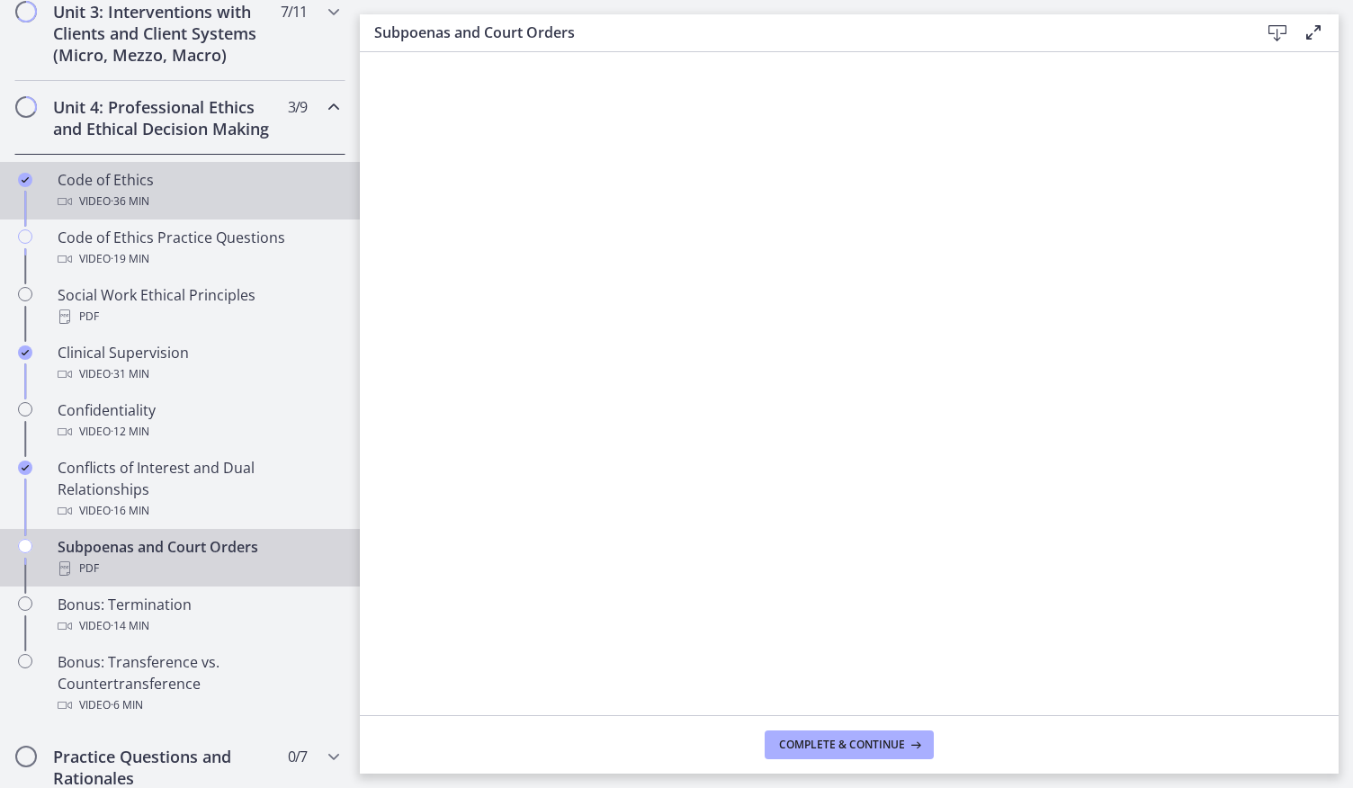
click at [183, 212] on div "Video · 36 min" at bounding box center [198, 202] width 281 height 22
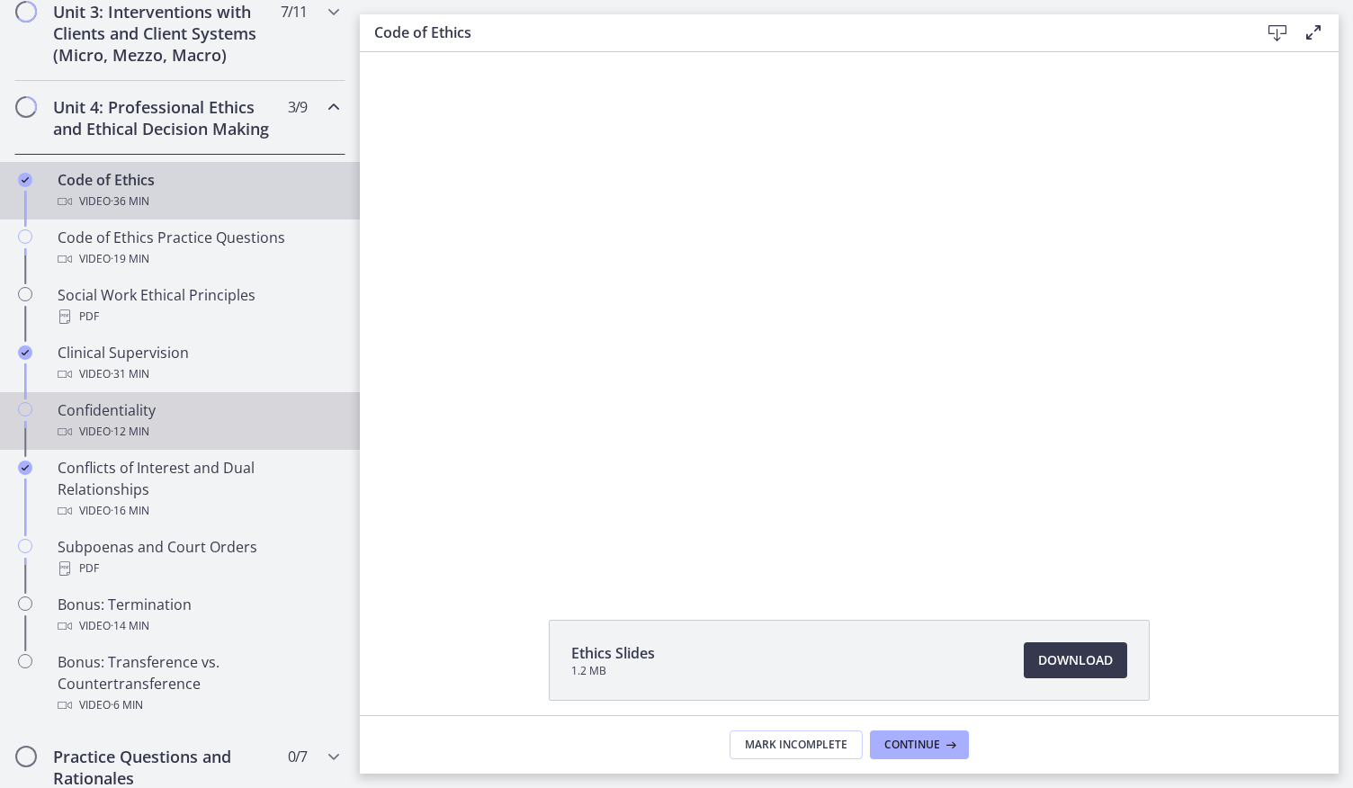
click at [109, 438] on div "Video · 12 min" at bounding box center [198, 432] width 281 height 22
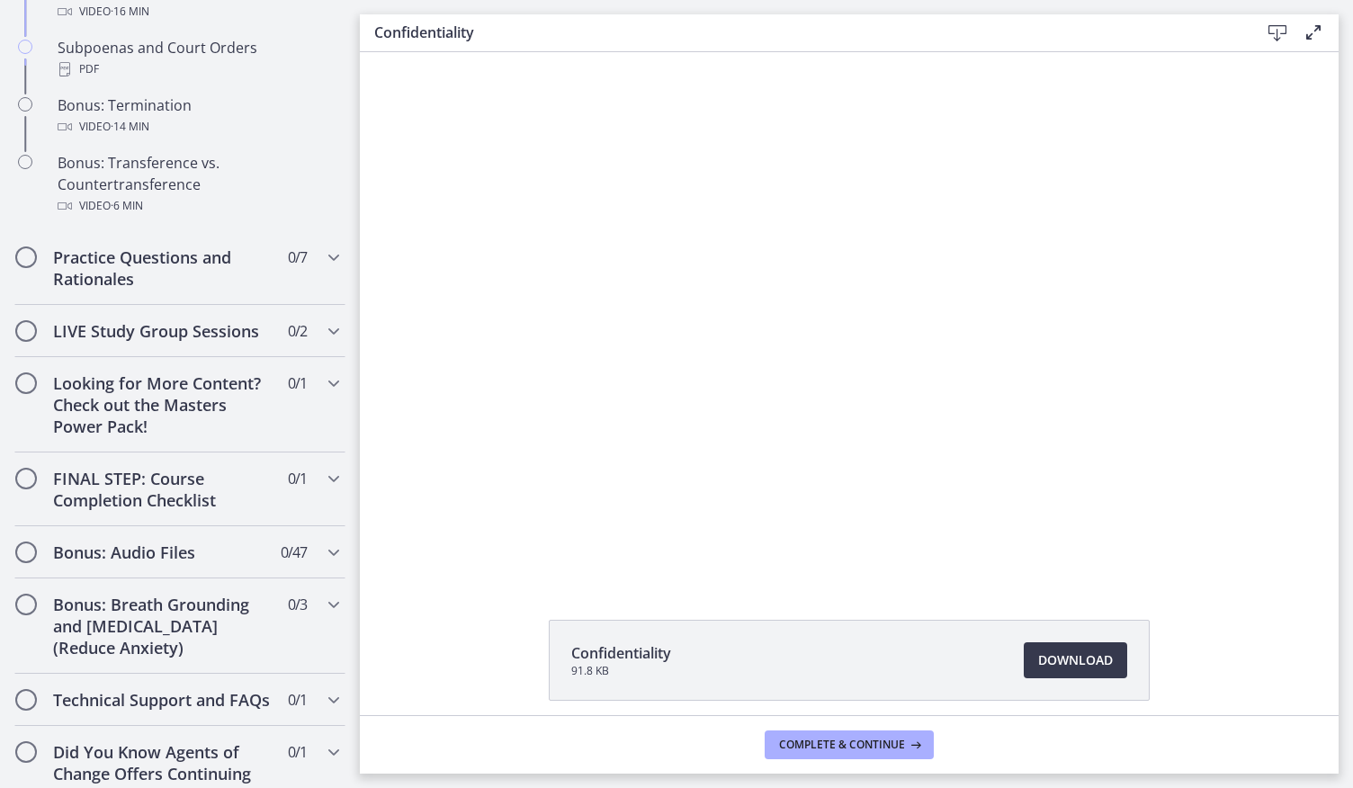
scroll to position [1218, 0]
click at [323, 561] on icon "Chapters" at bounding box center [334, 551] width 22 height 22
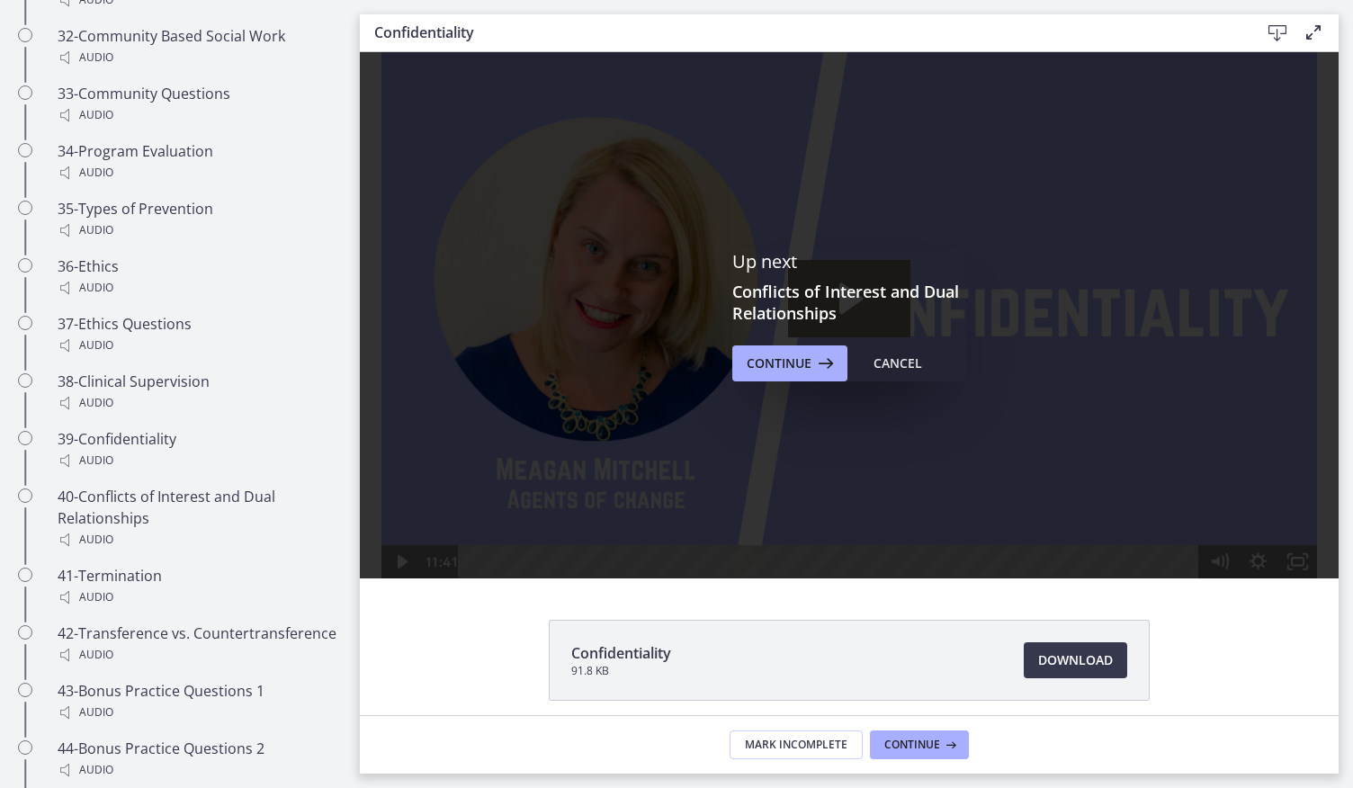
scroll to position [3047, 0]
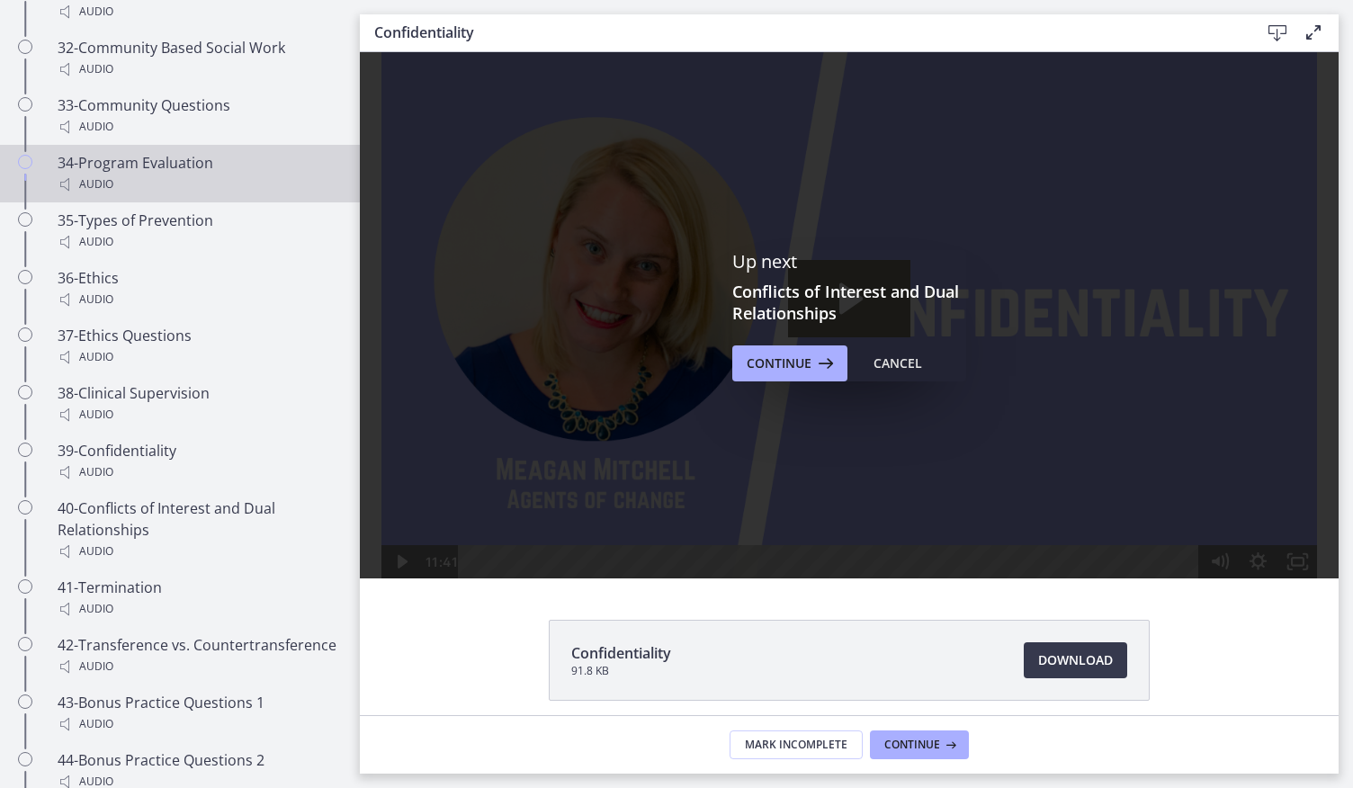
click at [22, 145] on link "34-Program Evaluation Audio" at bounding box center [180, 174] width 360 height 58
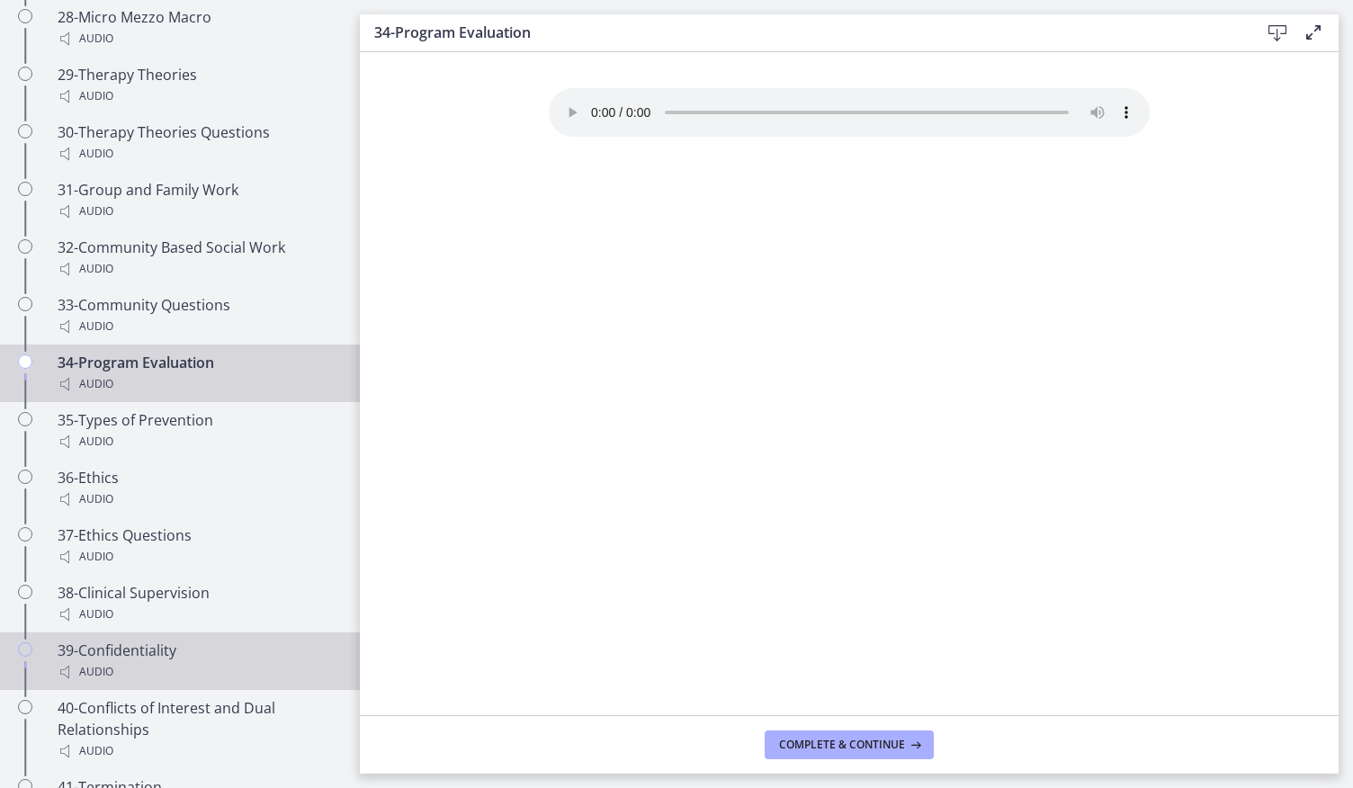
scroll to position [2846, 0]
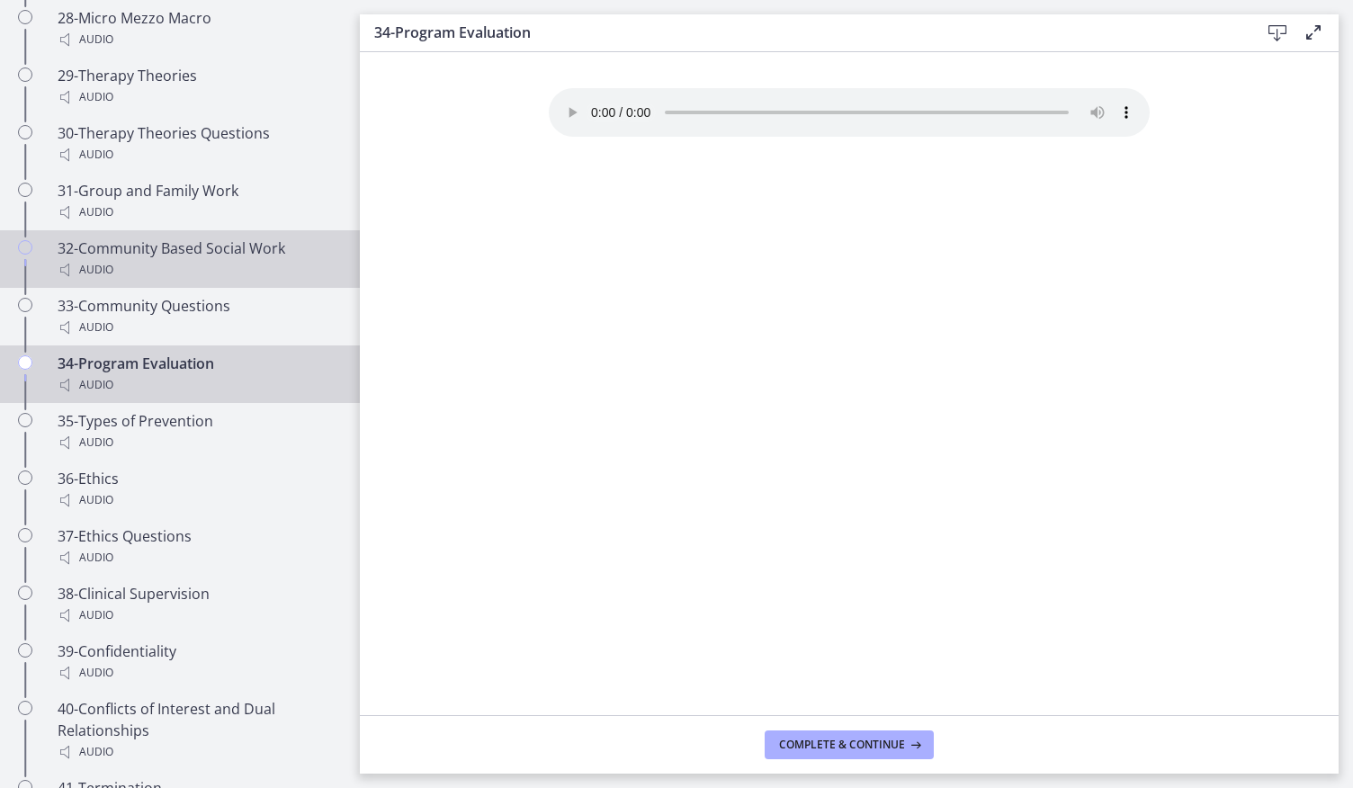
click at [185, 238] on div "32-Community Based Social Work Audio" at bounding box center [198, 259] width 281 height 43
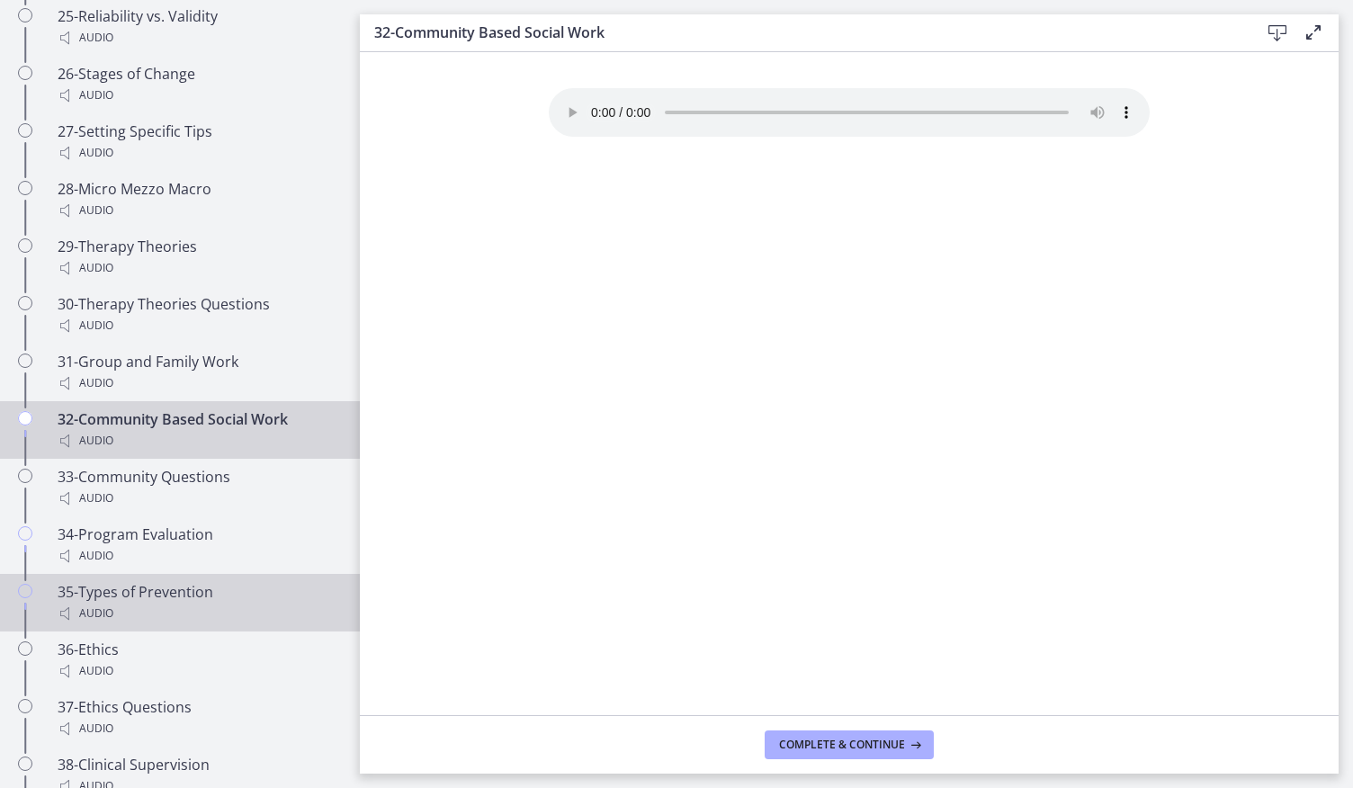
scroll to position [2671, 0]
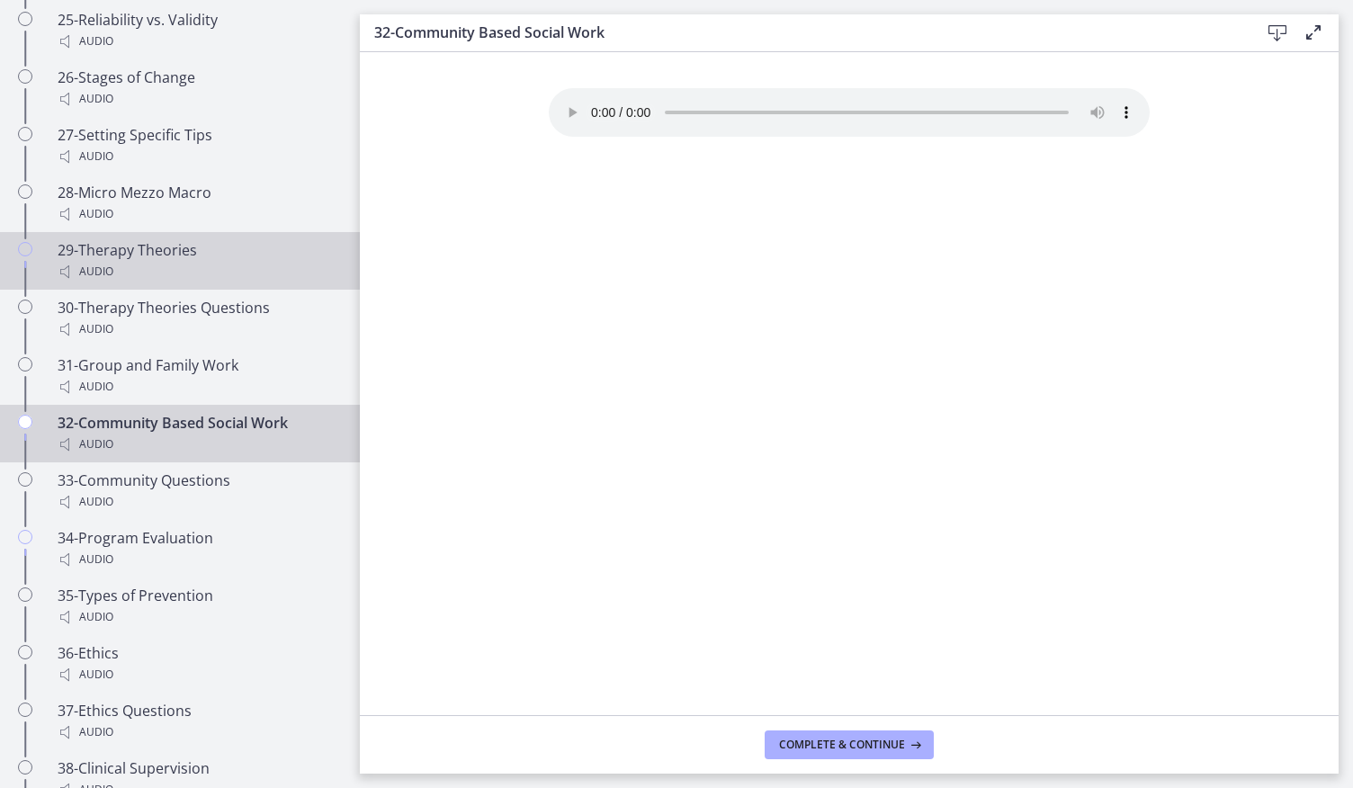
click at [219, 261] on div "Audio" at bounding box center [198, 272] width 281 height 22
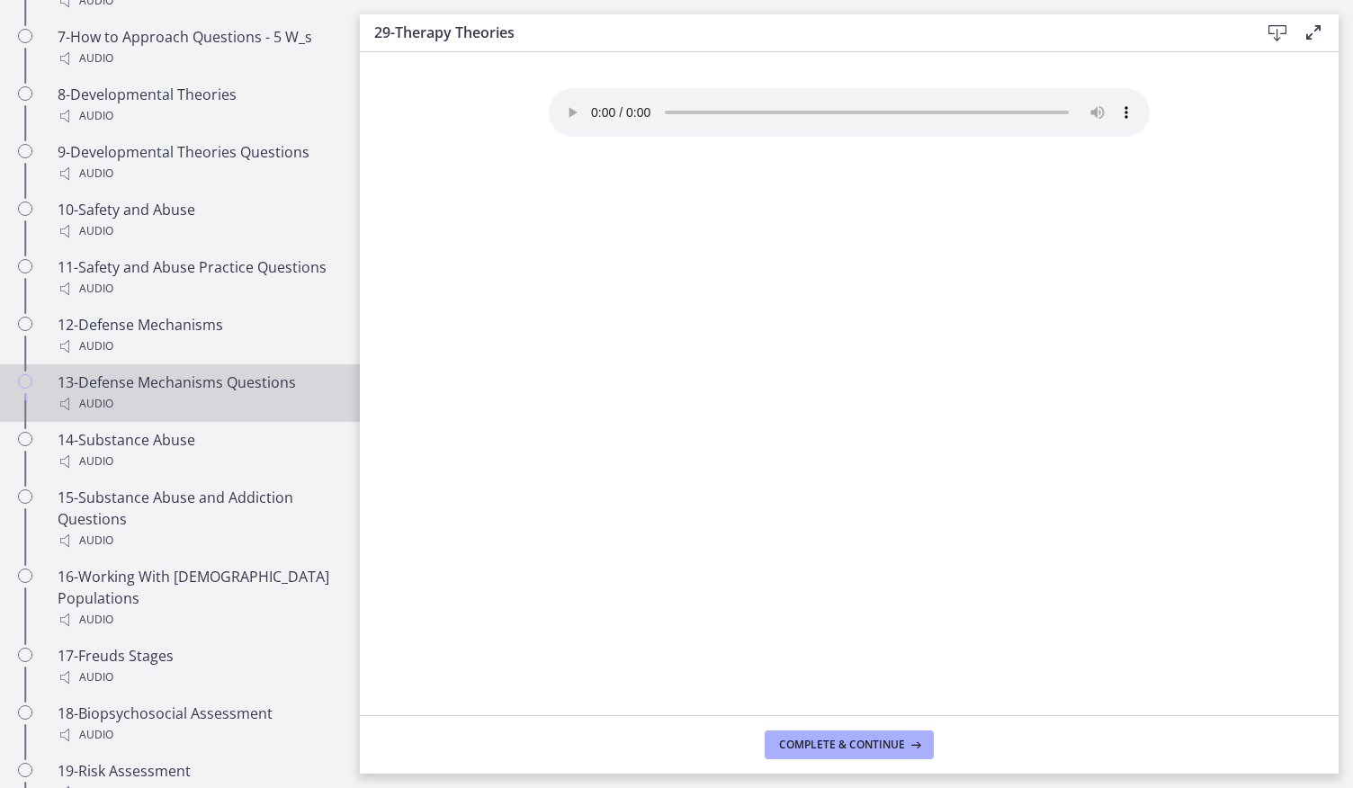
scroll to position [1572, 0]
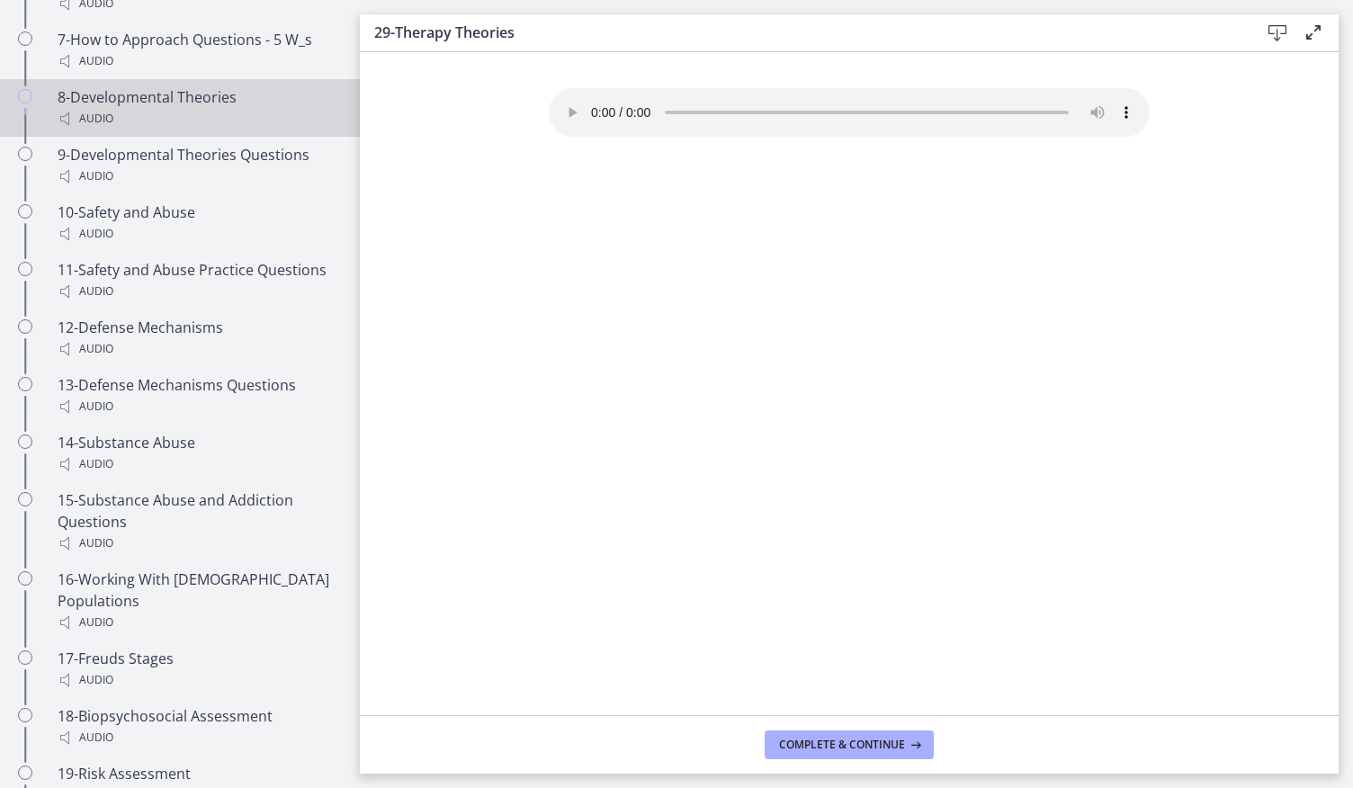
click at [23, 103] on icon "Chapters" at bounding box center [25, 96] width 14 height 14
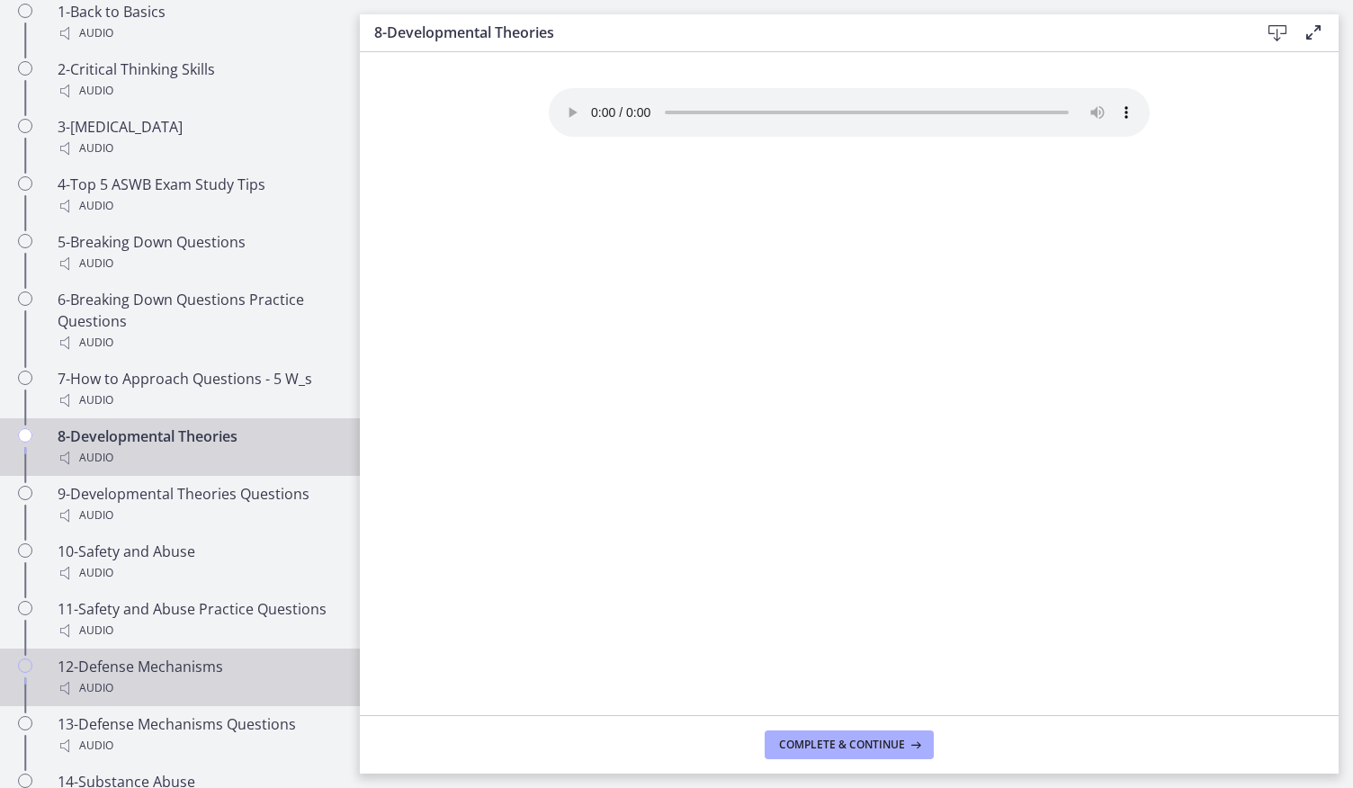
scroll to position [1231, 0]
